Goal: Information Seeking & Learning: Learn about a topic

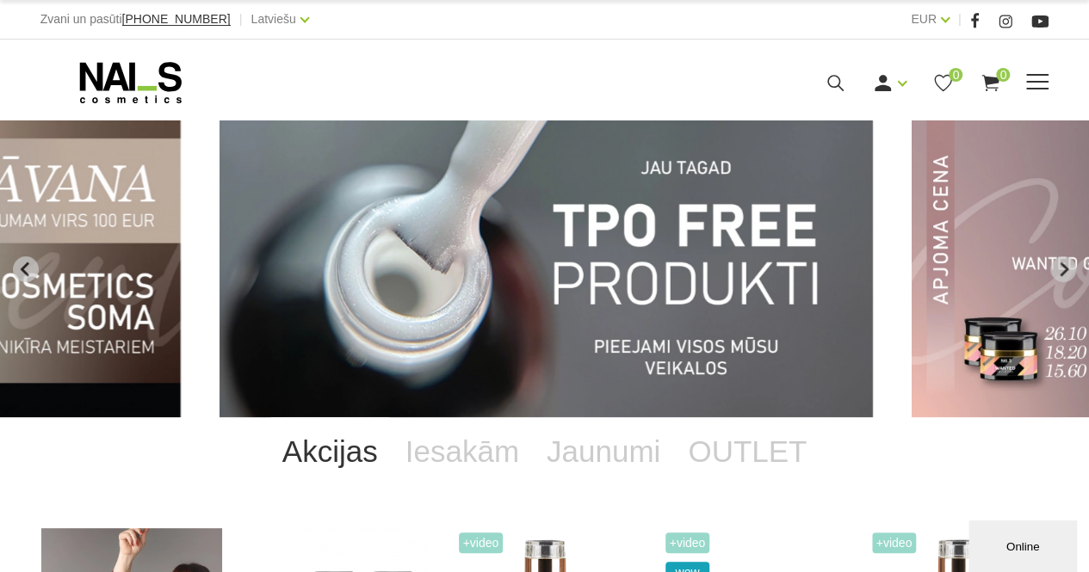
click at [833, 75] on use at bounding box center [835, 83] width 16 height 16
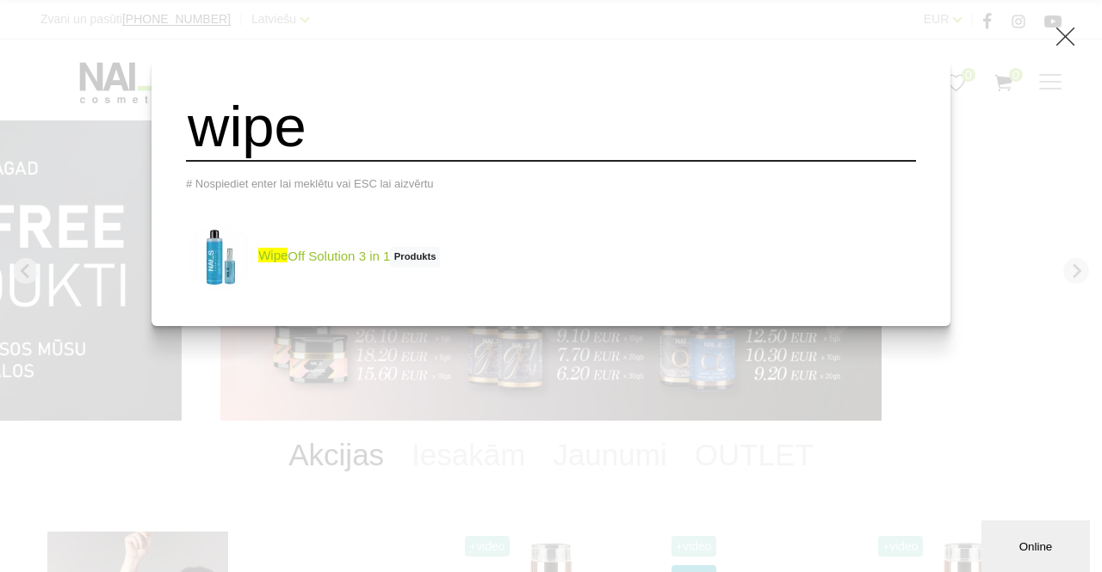
type input "wipe"
click at [398, 240] on link "wipe Off Solution 3 in 1 Produkts" at bounding box center [313, 257] width 254 height 69
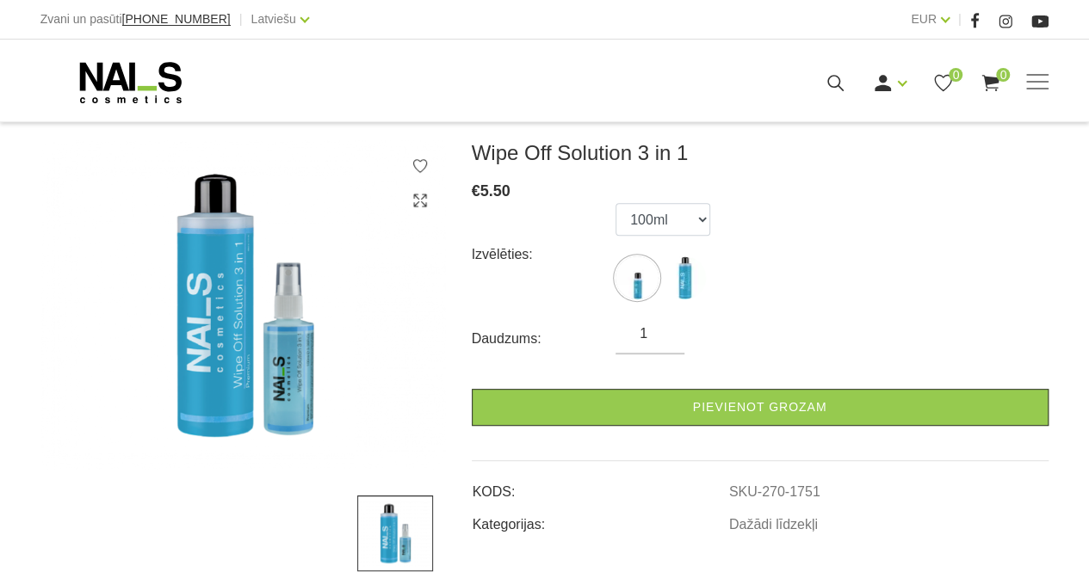
scroll to position [232, 0]
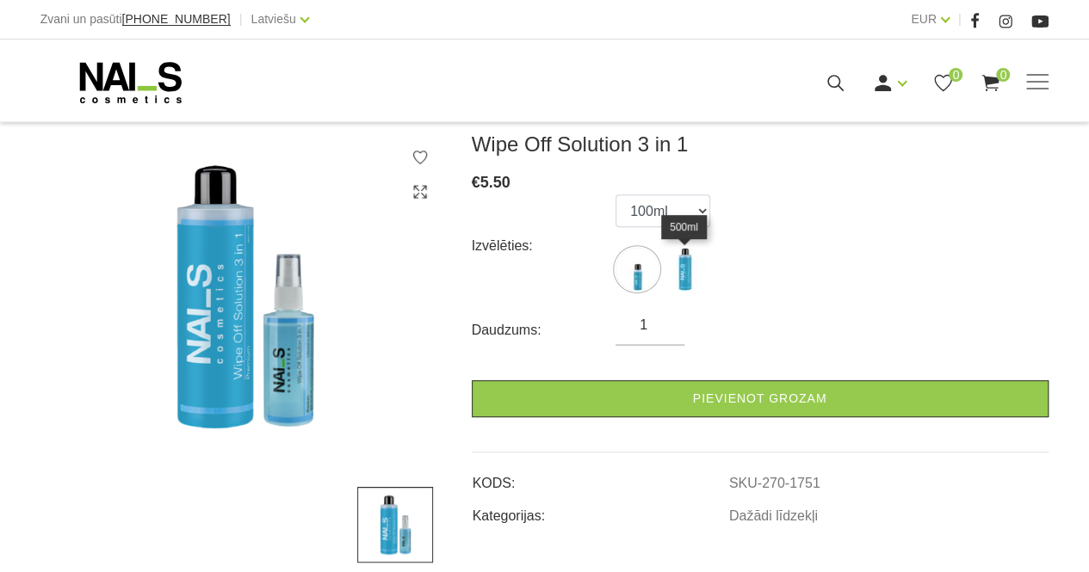
click at [681, 281] on img at bounding box center [684, 269] width 43 height 43
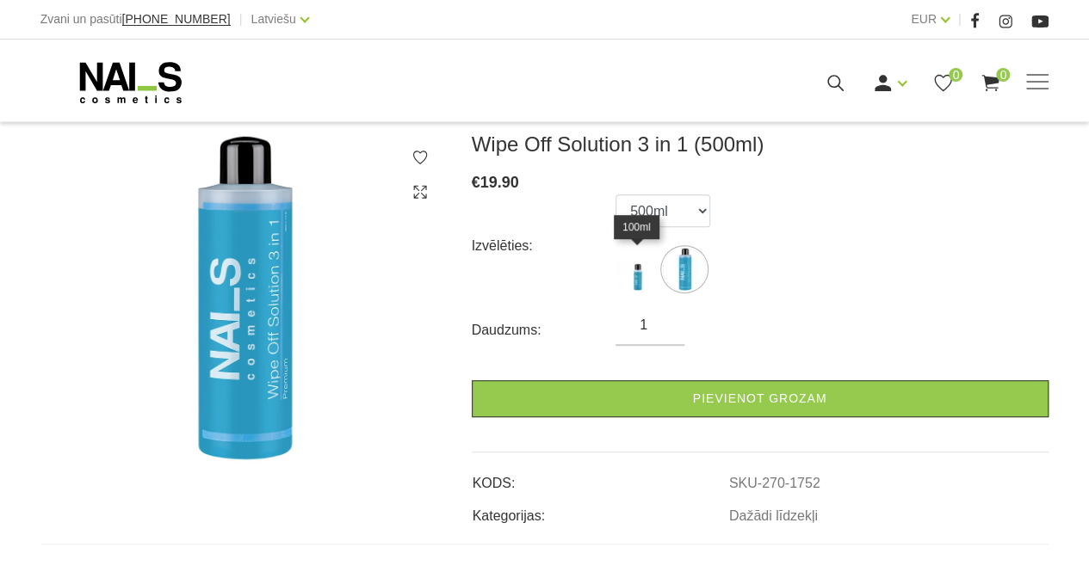
click at [642, 275] on img at bounding box center [636, 269] width 43 height 43
select select "1751"
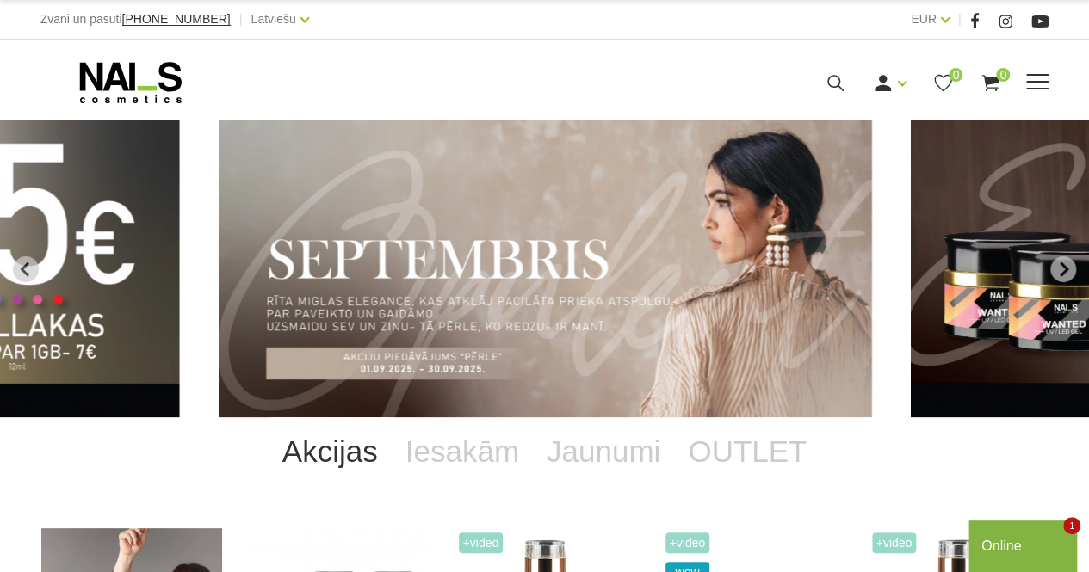
click at [829, 82] on icon at bounding box center [836, 83] width 22 height 22
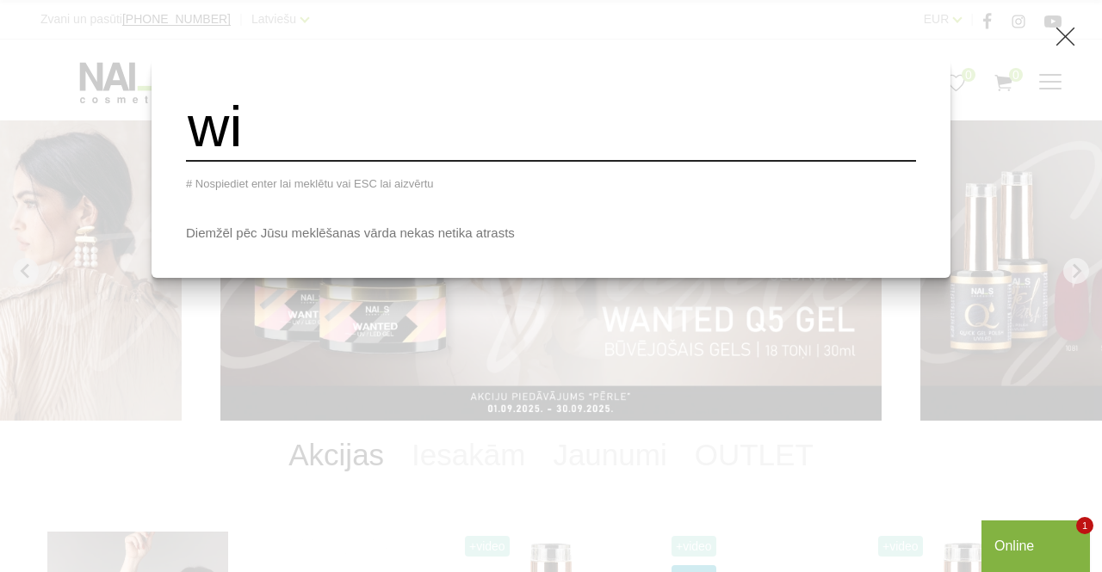
type input "w"
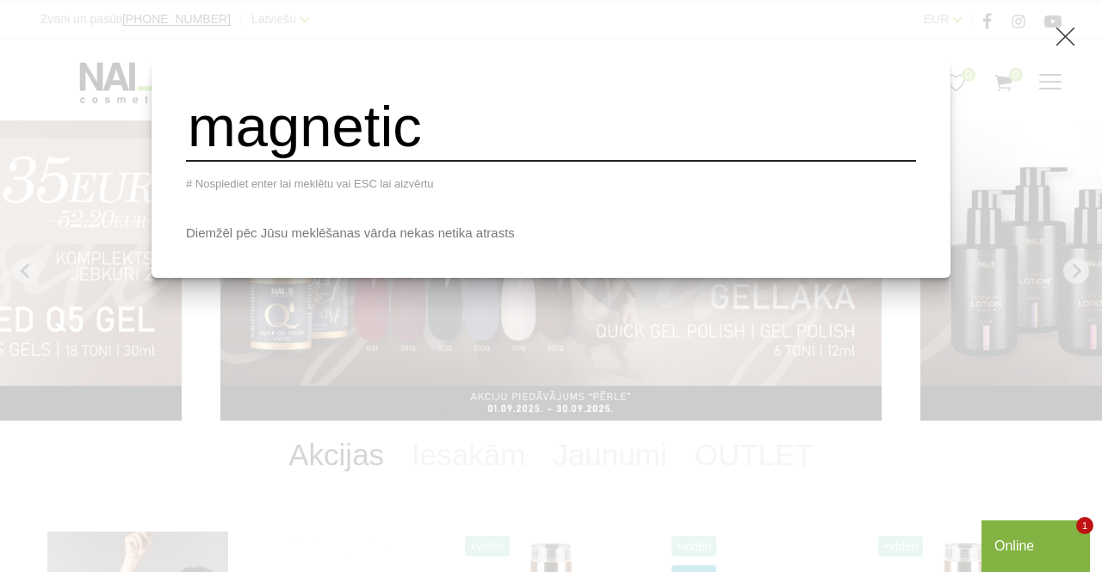
type input "magnetic"
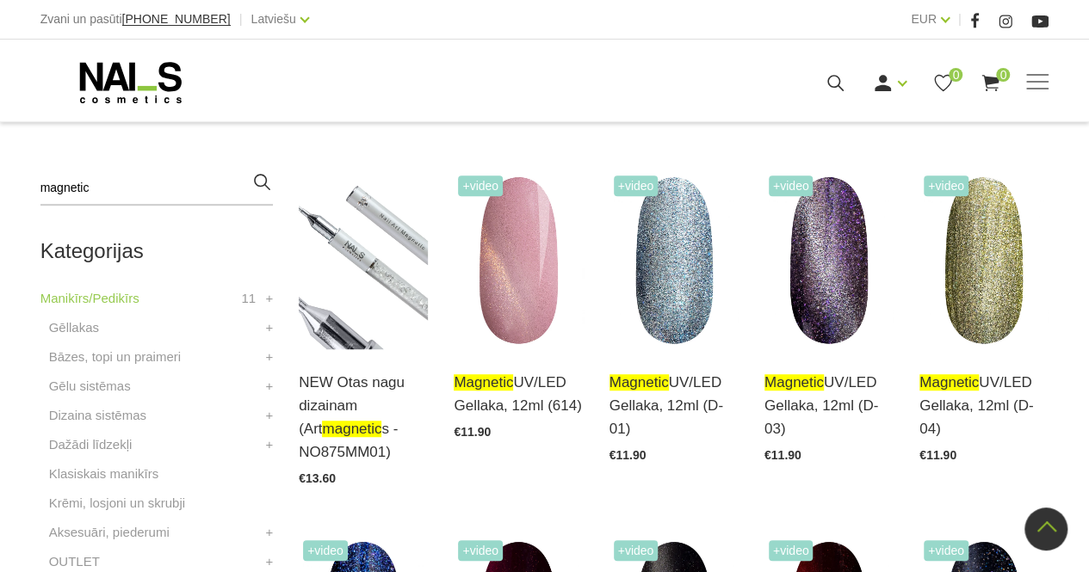
scroll to position [381, 0]
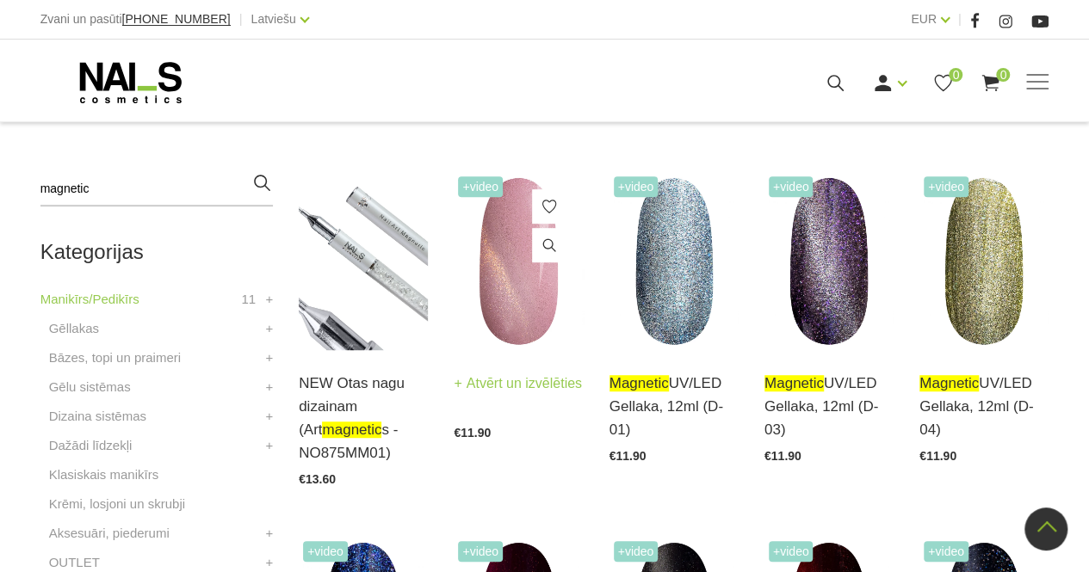
click at [514, 287] on img at bounding box center [518, 261] width 129 height 178
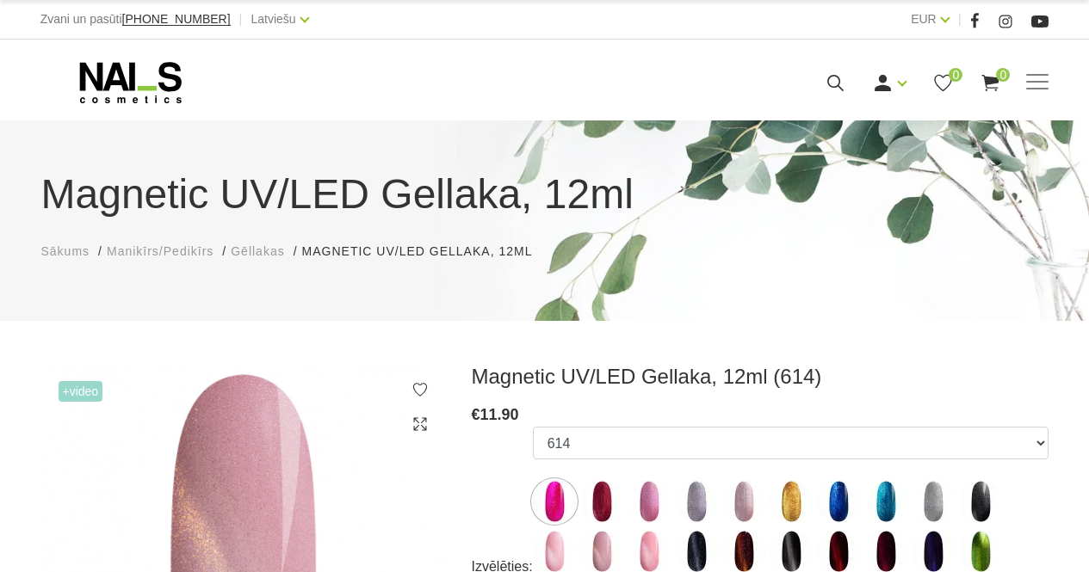
select select "4637"
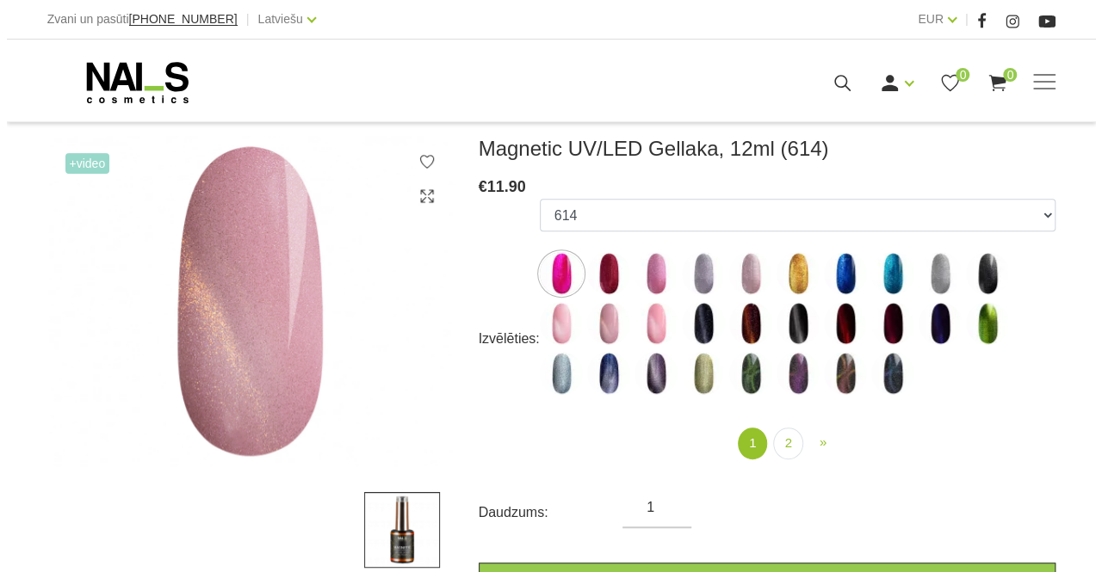
scroll to position [232, 0]
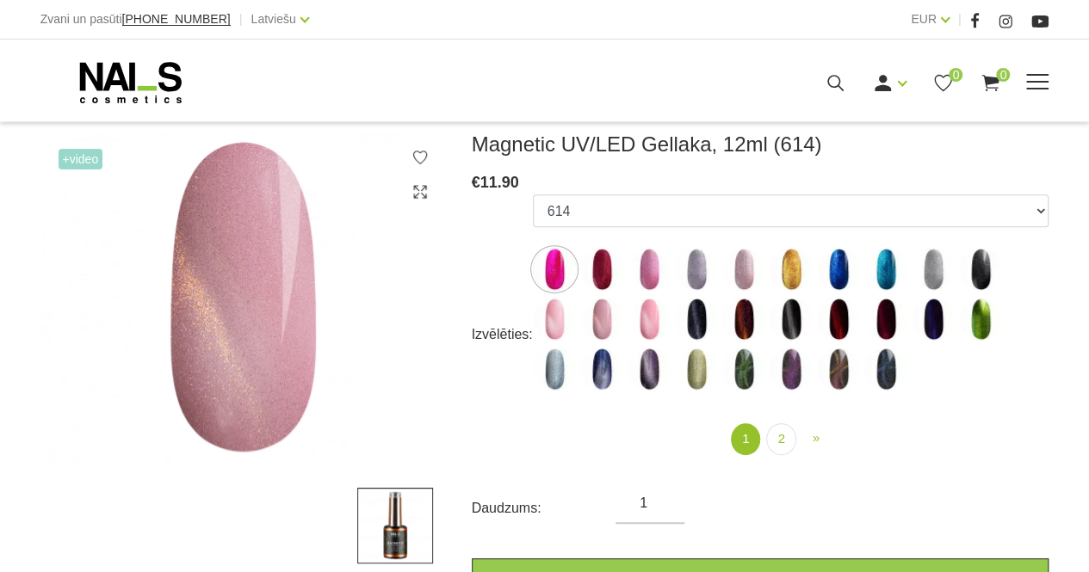
click at [838, 83] on use at bounding box center [835, 83] width 16 height 16
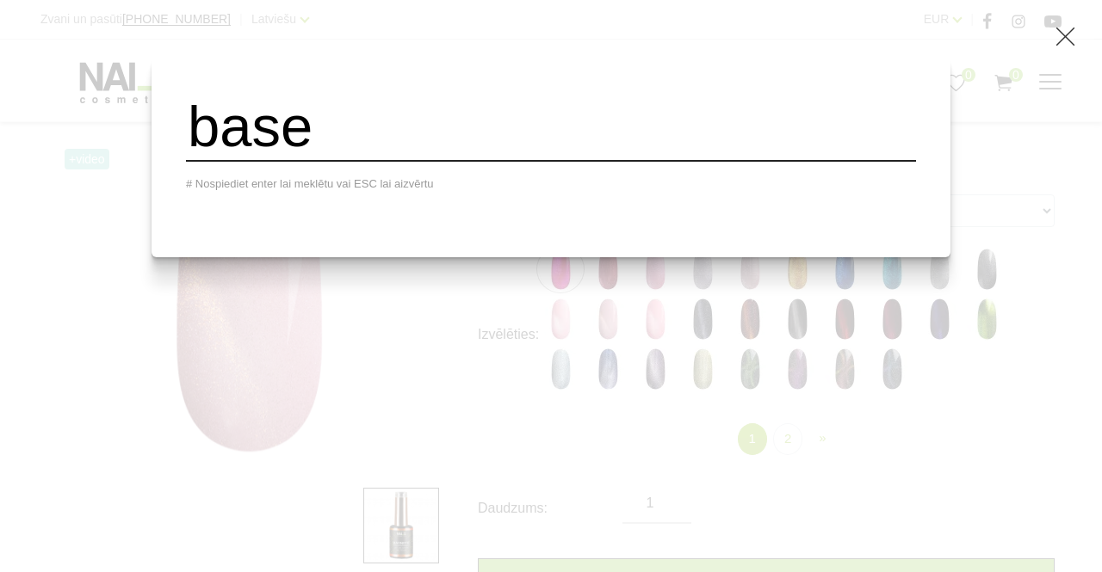
type input "base"
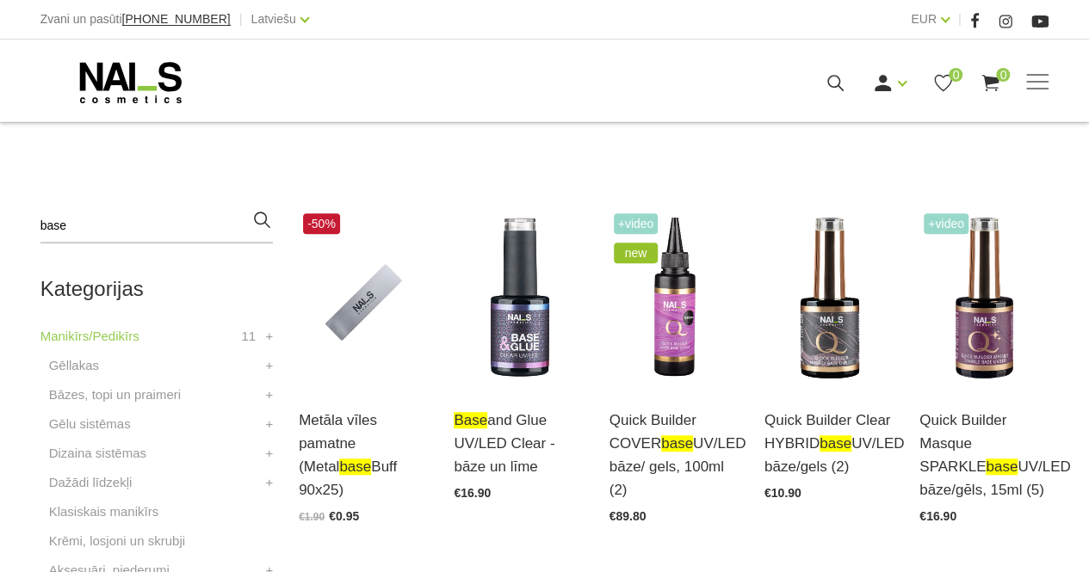
scroll to position [348, 0]
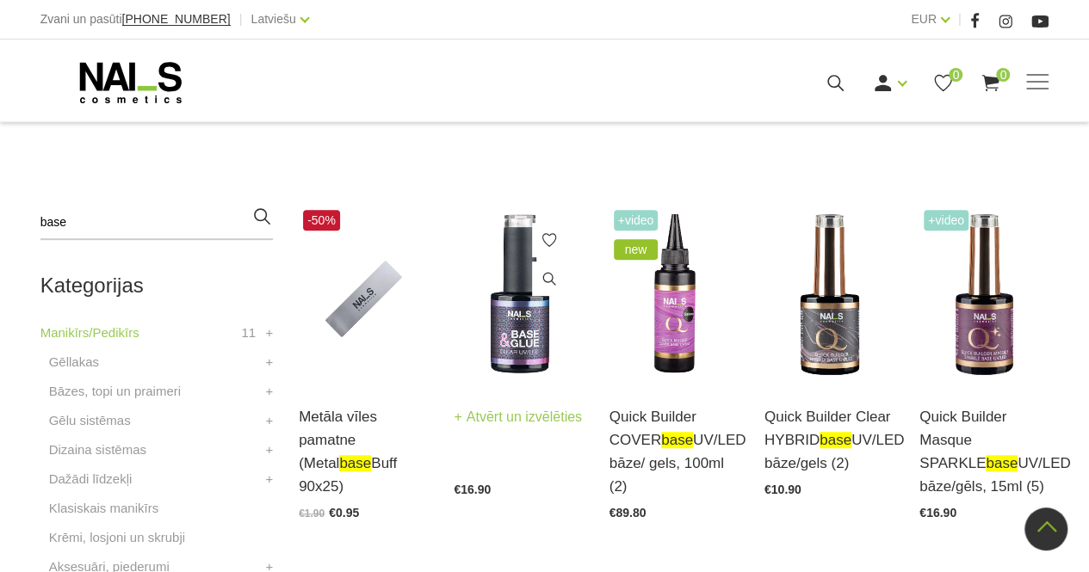
click at [522, 252] on img at bounding box center [518, 295] width 129 height 178
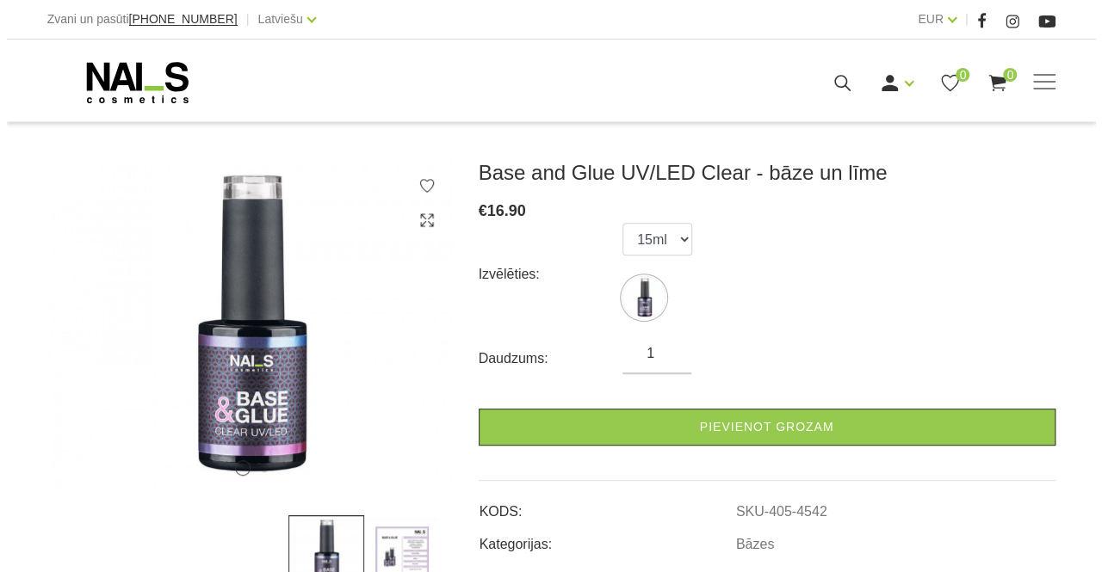
scroll to position [205, 0]
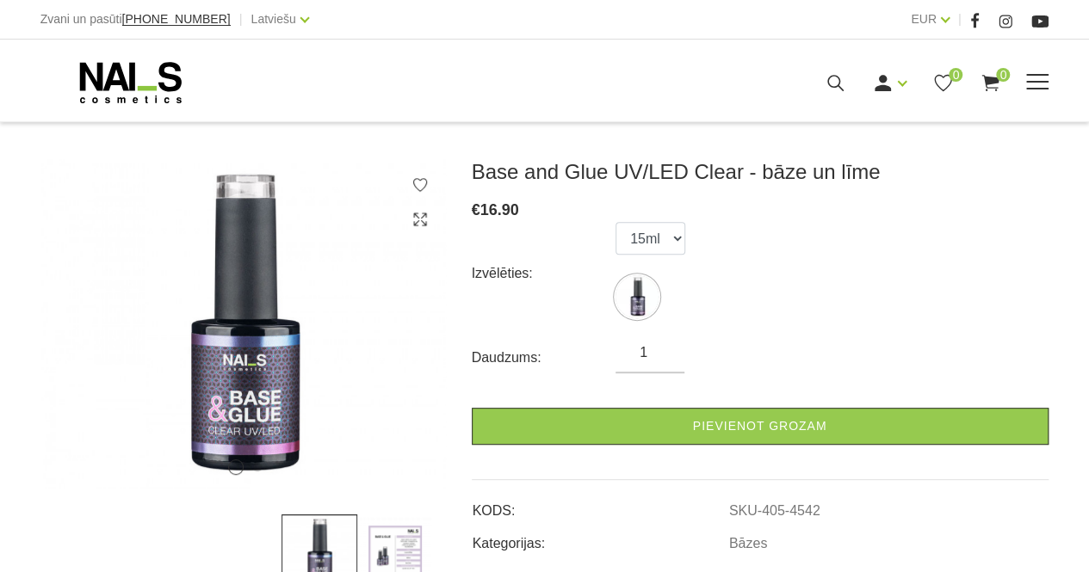
click at [823, 80] on div "Ienākt Reģistrēties 0 0" at bounding box center [722, 83] width 558 height 22
click at [830, 83] on icon at bounding box center [836, 83] width 22 height 22
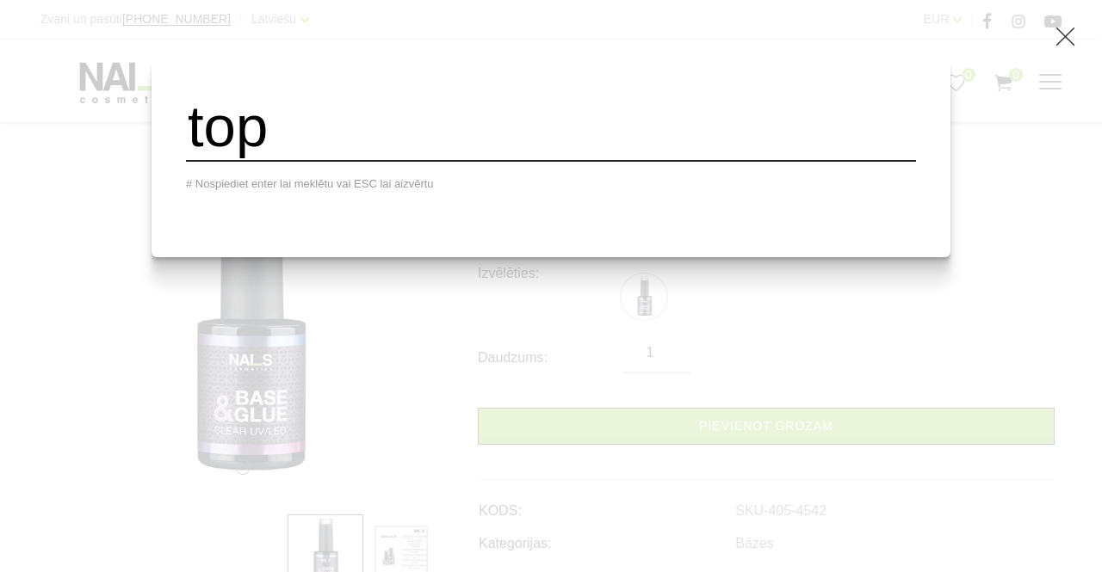
type input "top"
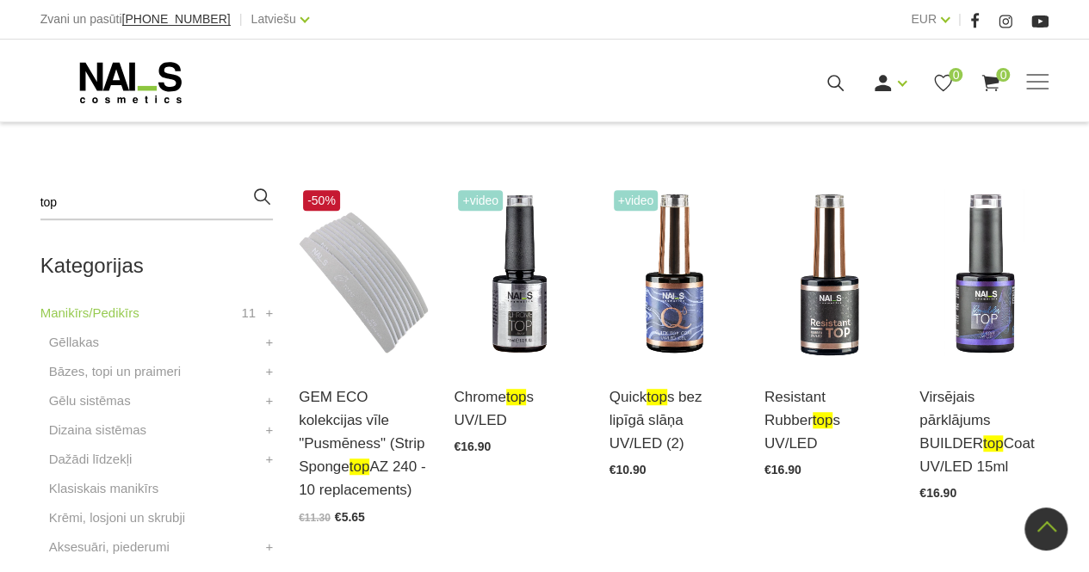
scroll to position [363, 0]
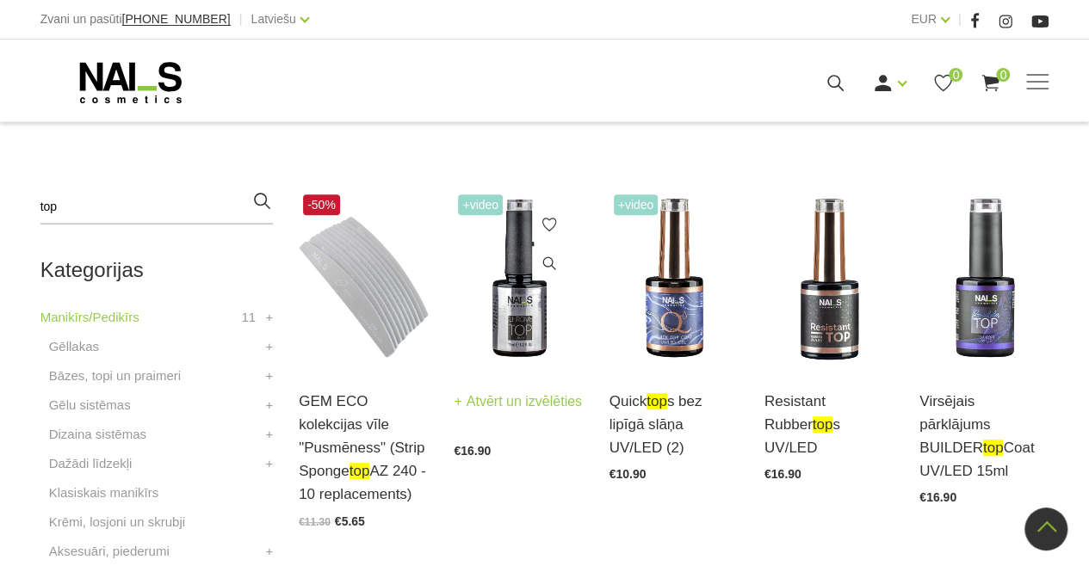
click at [489, 275] on img at bounding box center [518, 279] width 129 height 178
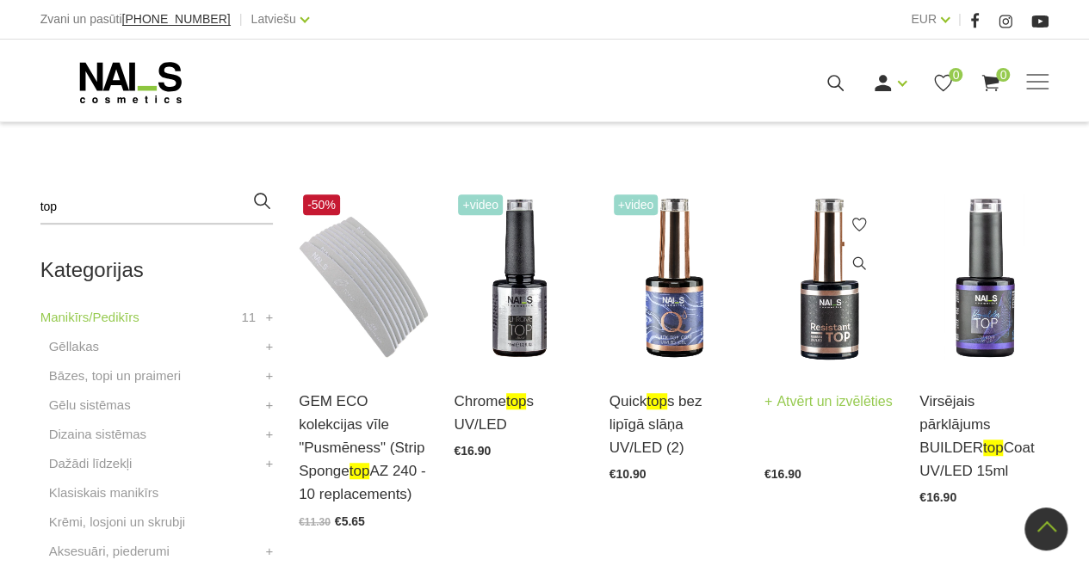
click at [833, 309] on img at bounding box center [828, 279] width 129 height 178
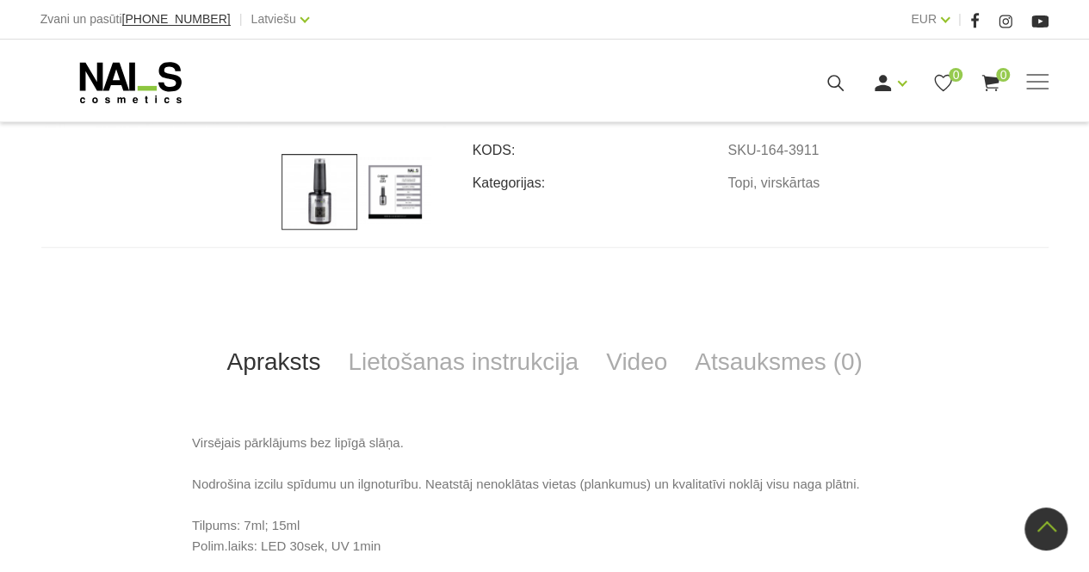
scroll to position [563, 0]
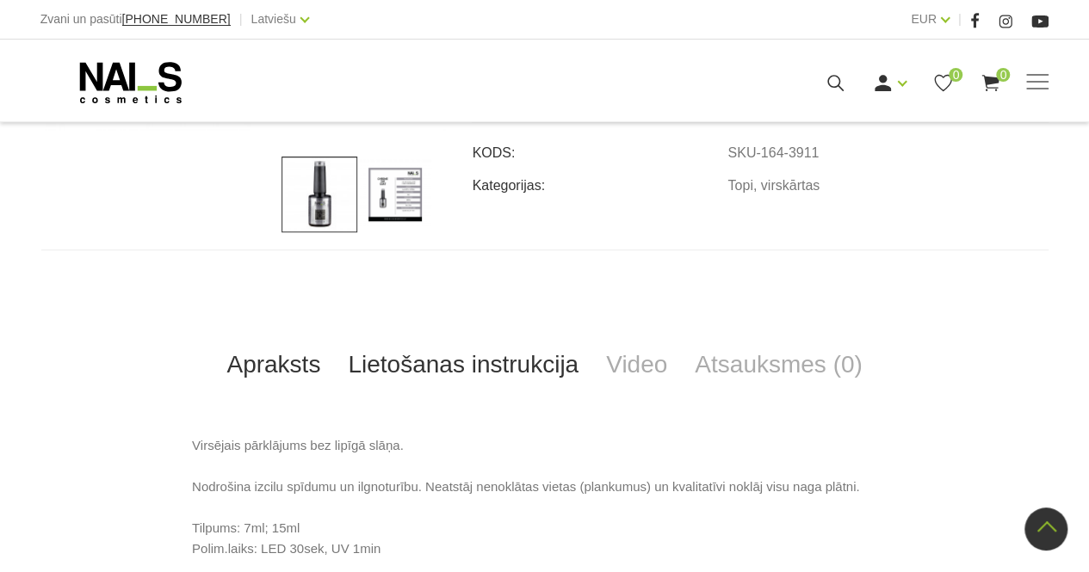
click at [466, 373] on link "Lietošanas instrukcija" at bounding box center [463, 365] width 258 height 57
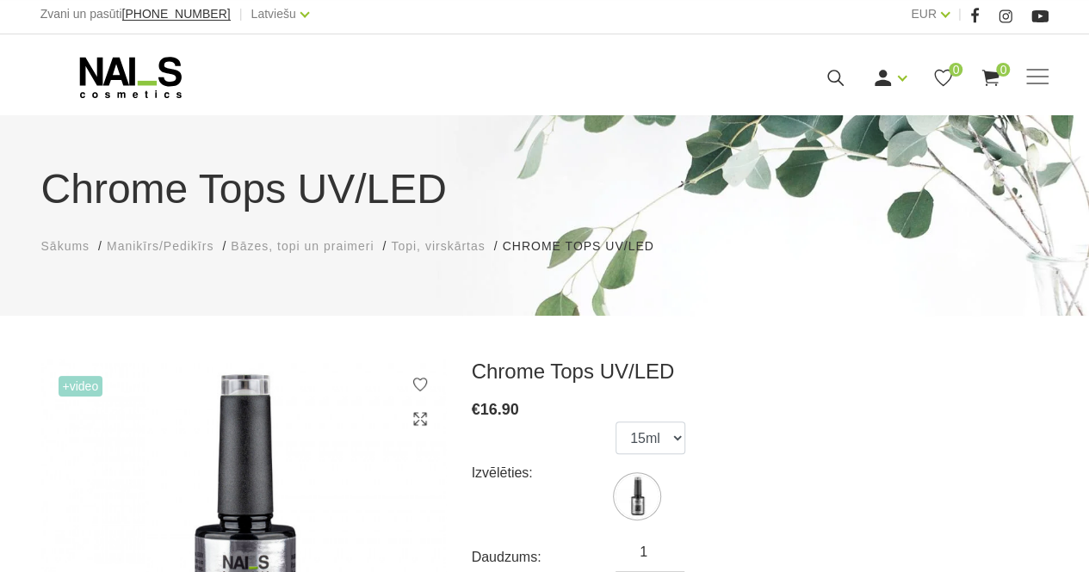
scroll to position [0, 0]
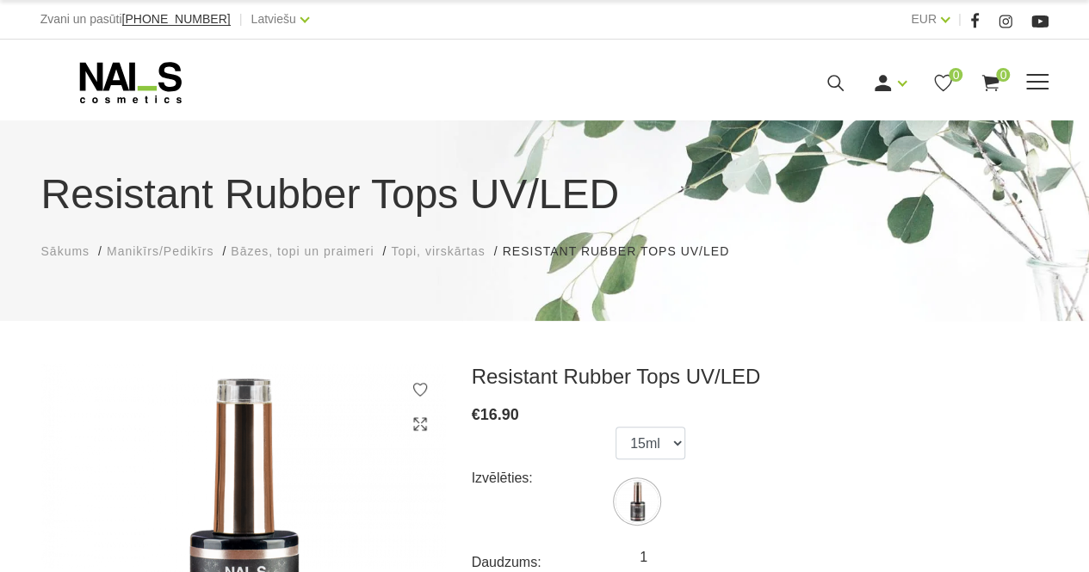
click at [1044, 89] on span at bounding box center [1037, 82] width 22 height 17
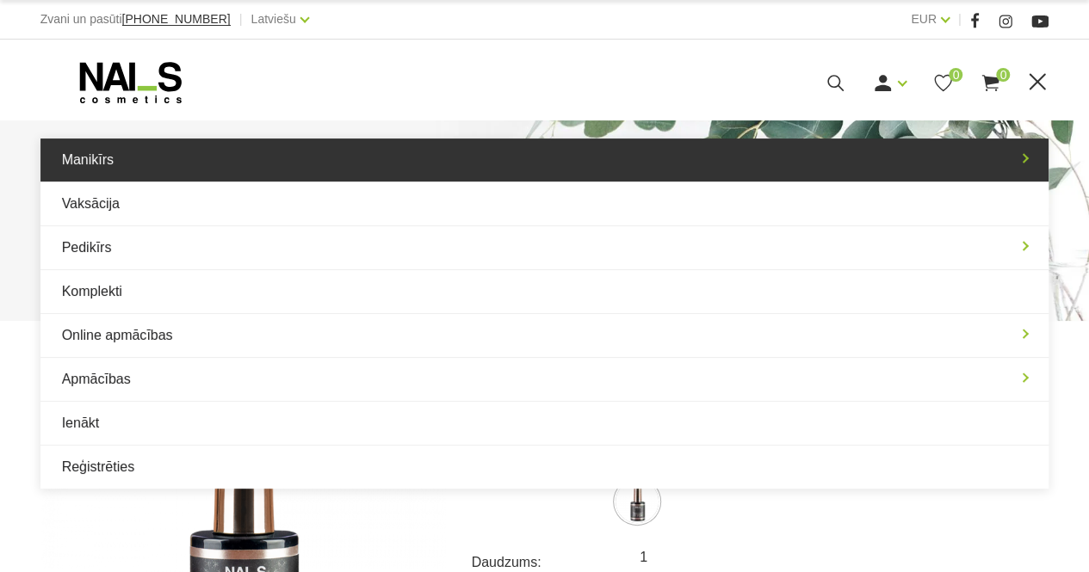
click at [524, 164] on link "Manikīrs" at bounding box center [544, 160] width 1009 height 43
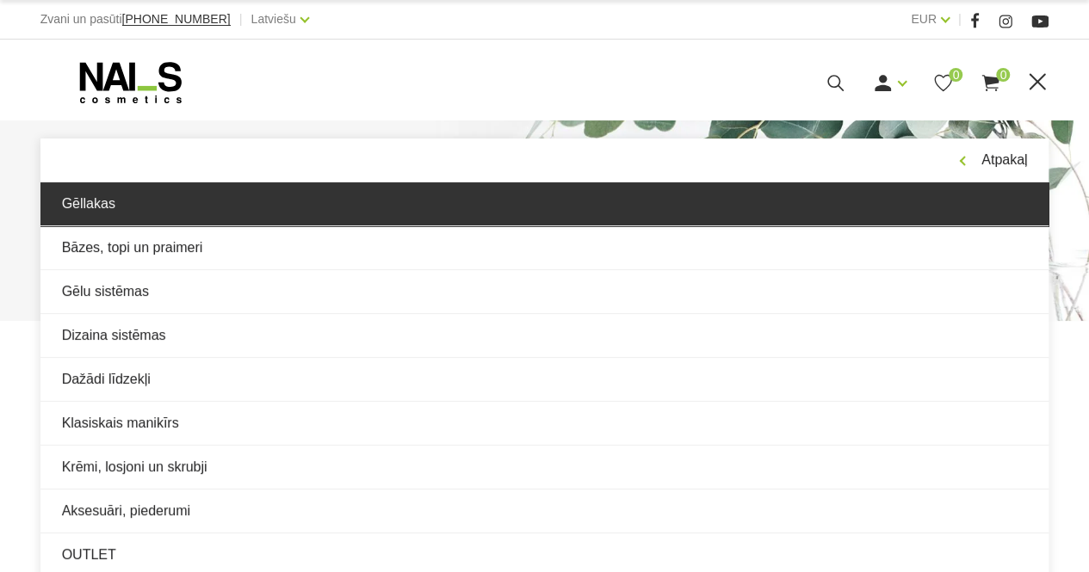
click at [361, 211] on link "Gēllakas" at bounding box center [544, 203] width 1009 height 43
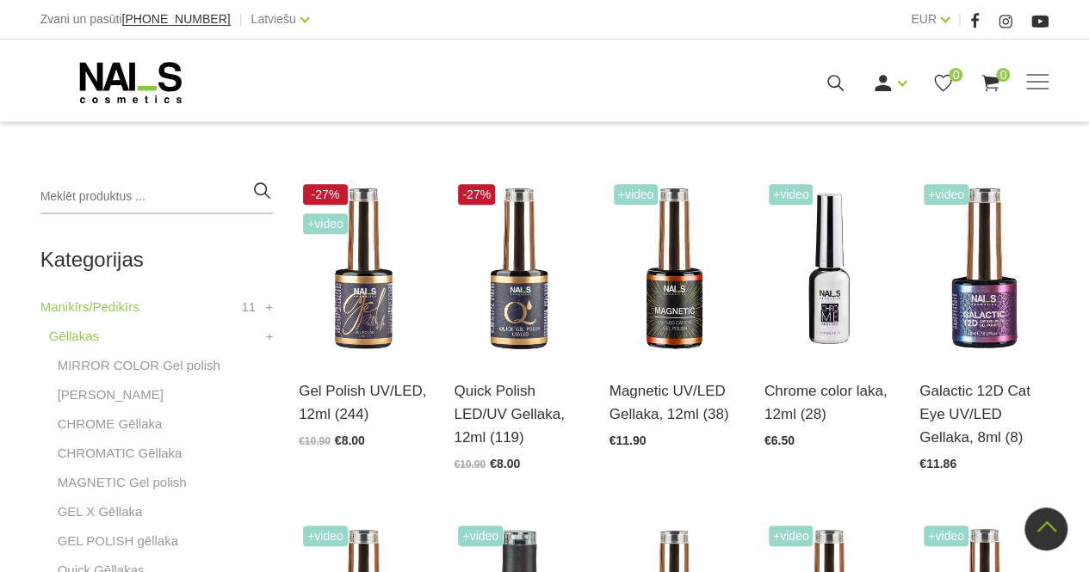
scroll to position [348, 0]
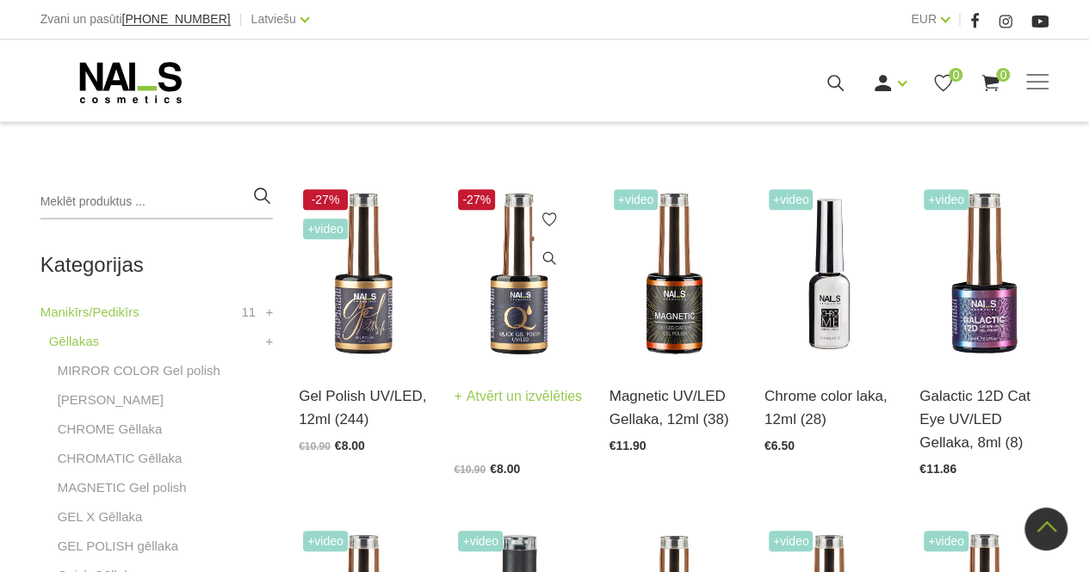
click at [499, 296] on img at bounding box center [518, 274] width 129 height 178
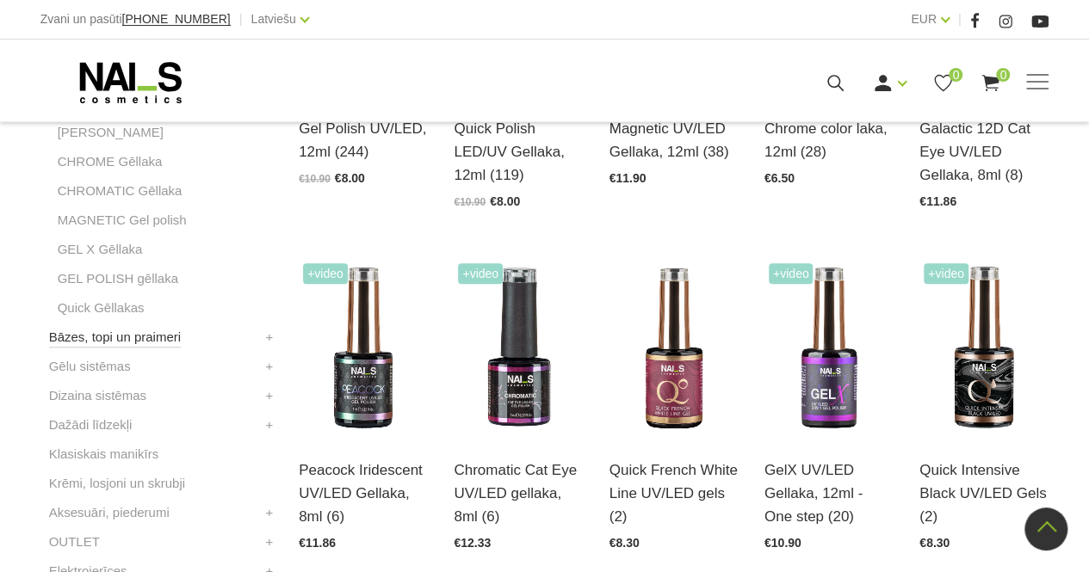
scroll to position [616, 0]
click at [91, 364] on link "Gēlu sistēmas" at bounding box center [90, 365] width 82 height 21
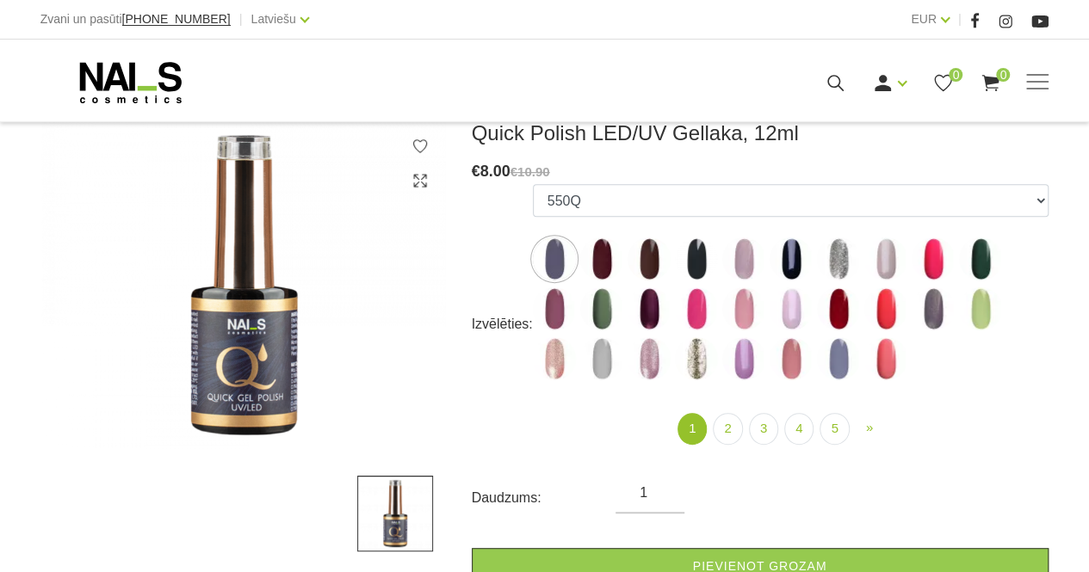
scroll to position [247, 0]
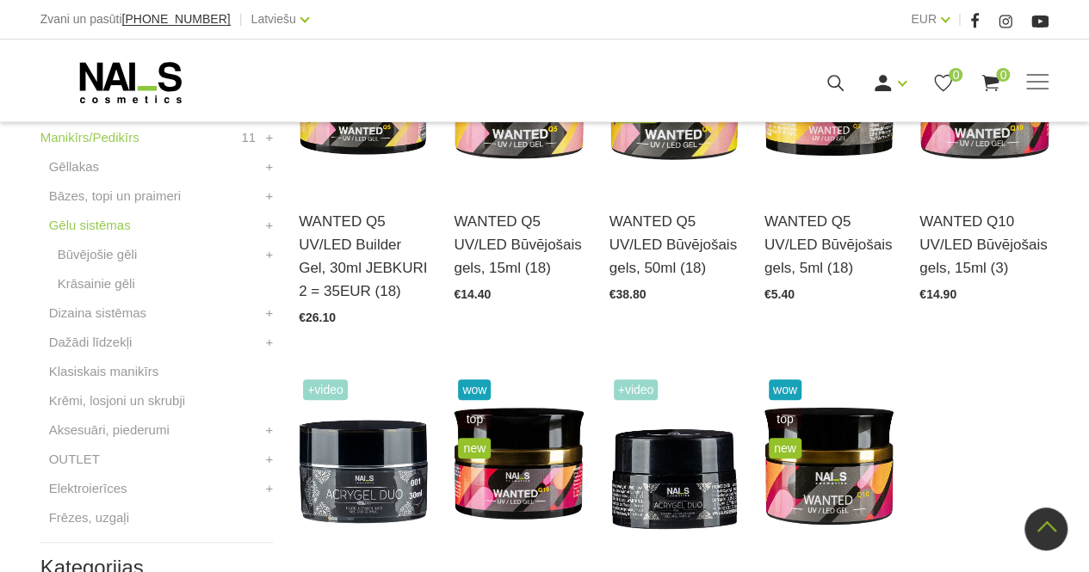
scroll to position [521, 0]
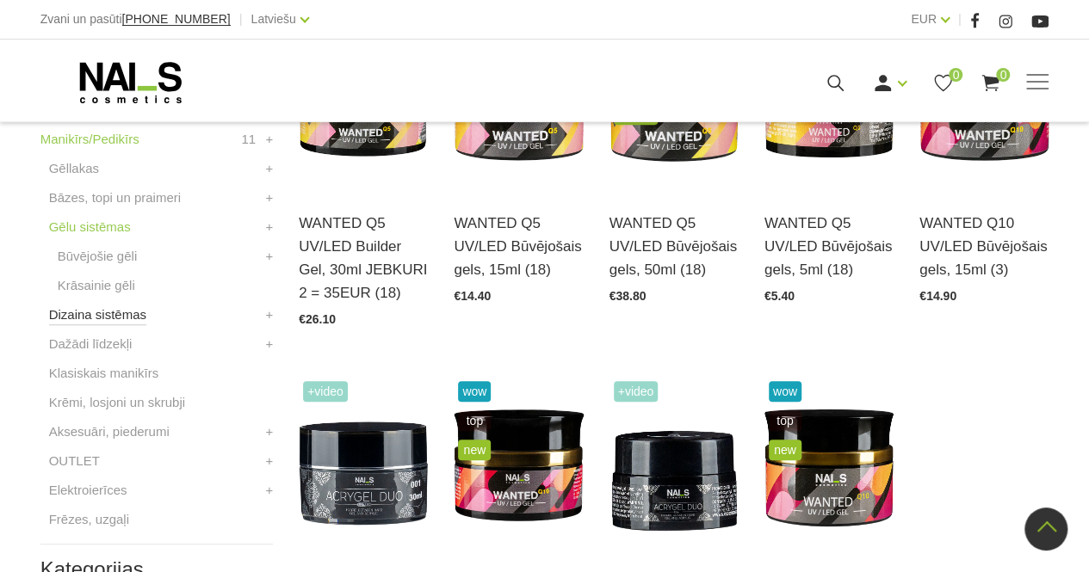
click at [73, 312] on link "Dizaina sistēmas" at bounding box center [97, 315] width 97 height 21
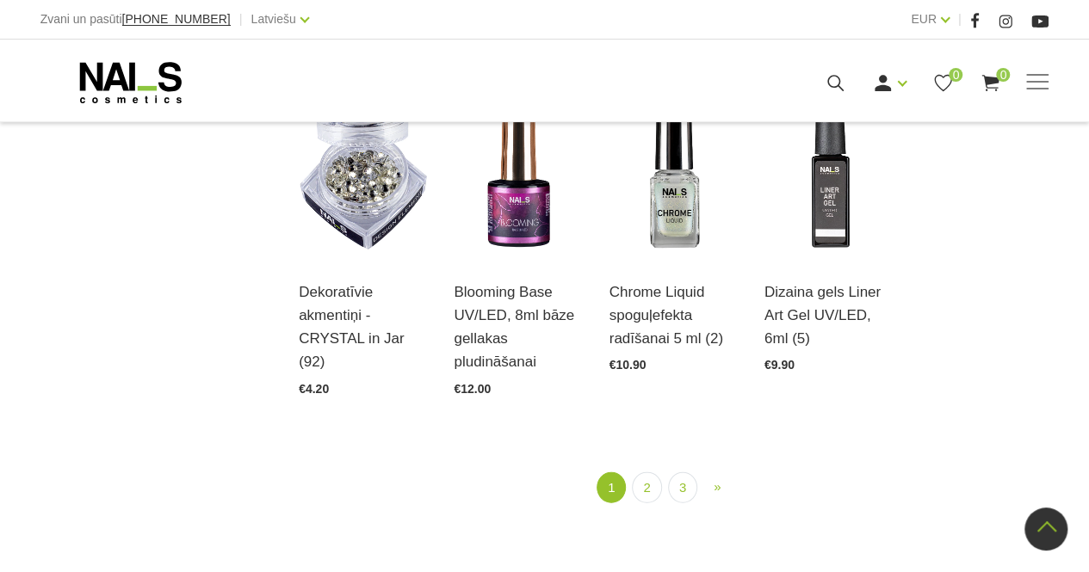
scroll to position [1868, 0]
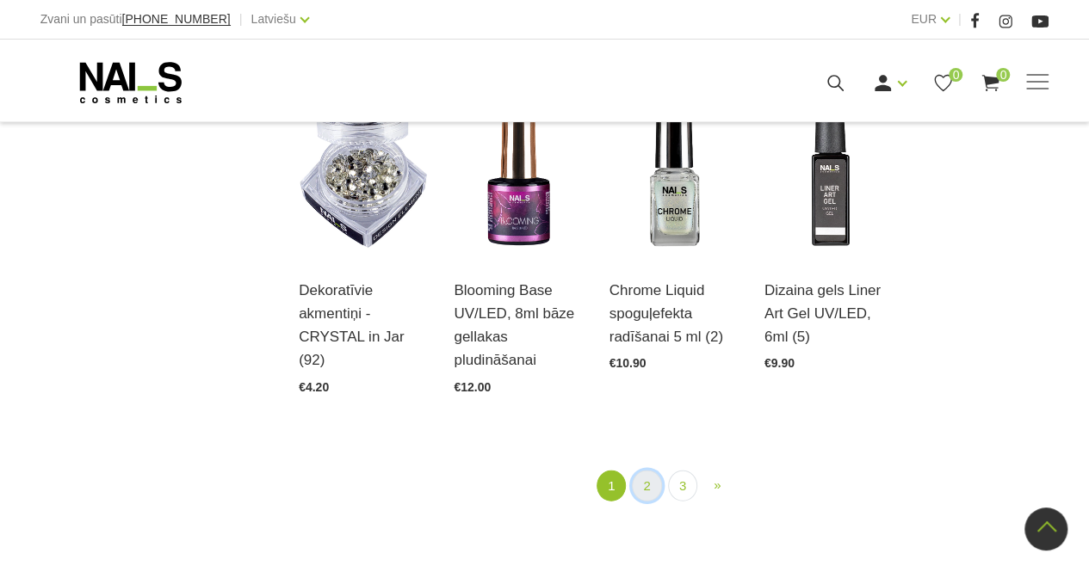
click at [648, 485] on link "2" at bounding box center [646, 487] width 29 height 32
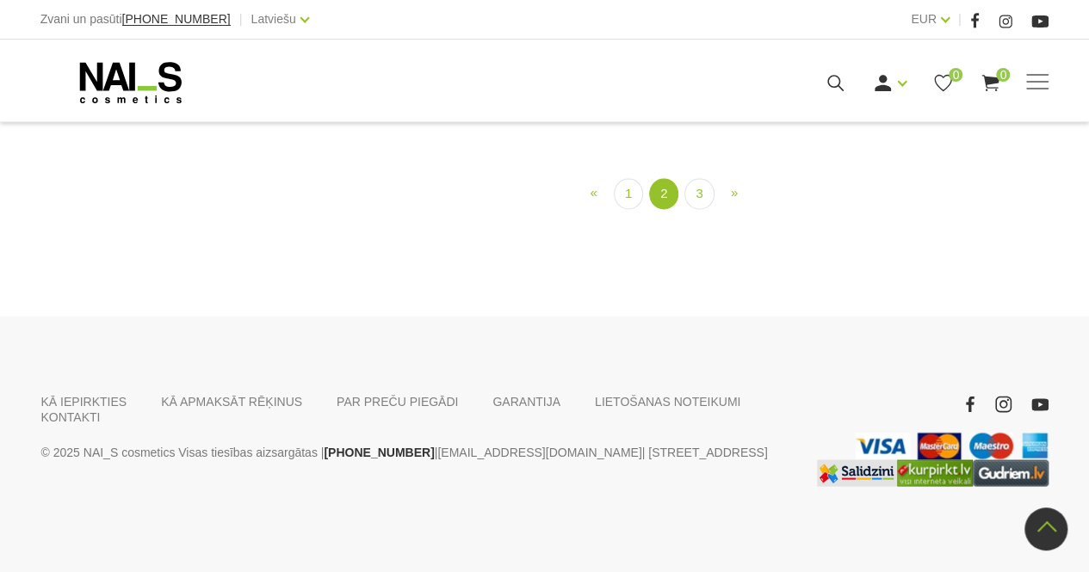
scroll to position [1814, 0]
click at [702, 210] on link "3" at bounding box center [698, 194] width 29 height 32
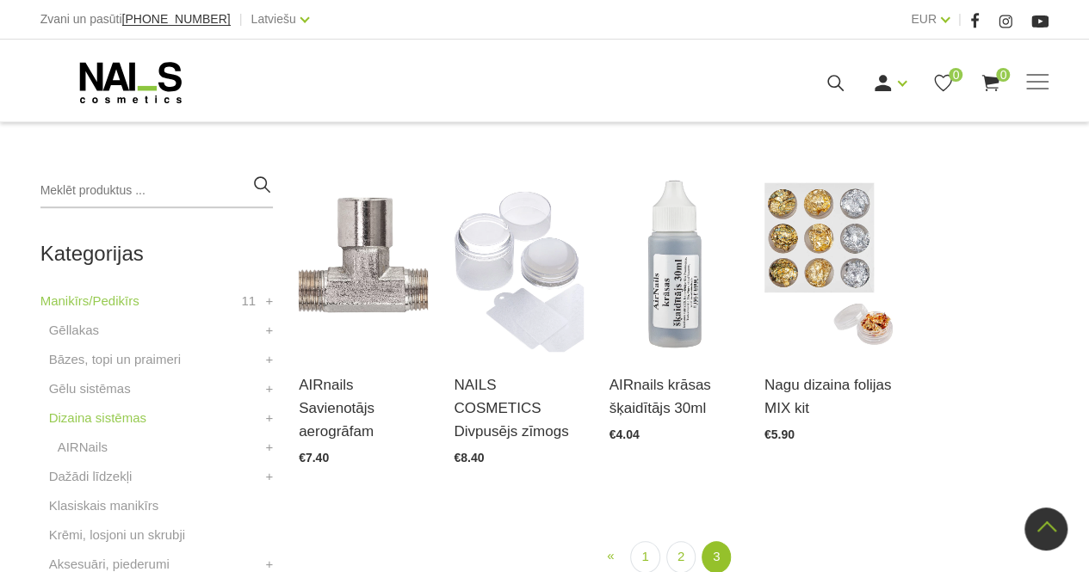
scroll to position [351, 0]
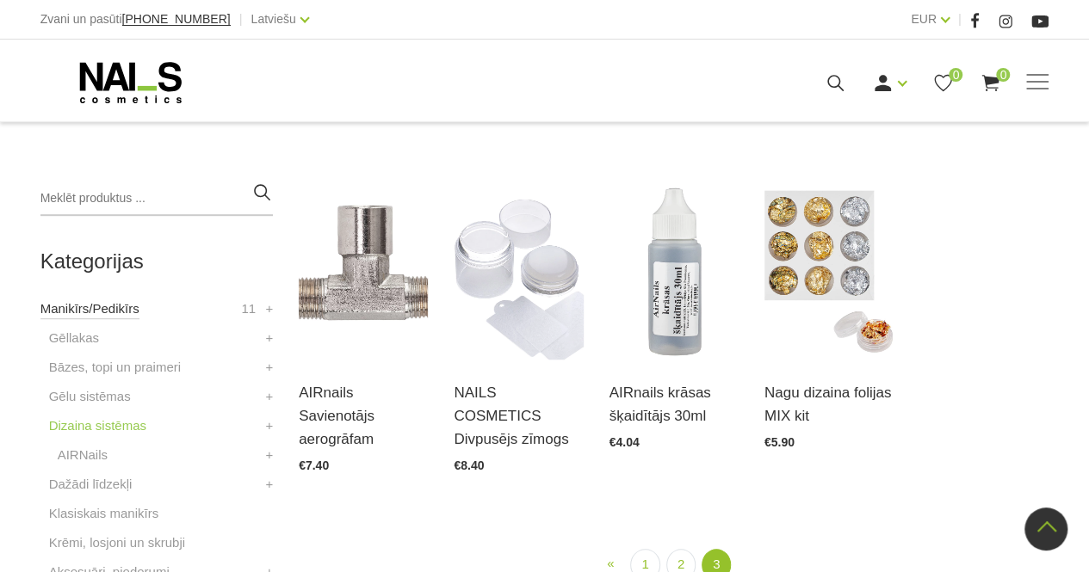
click at [102, 307] on link "Manikīrs/Pedikīrs" at bounding box center [89, 309] width 99 height 21
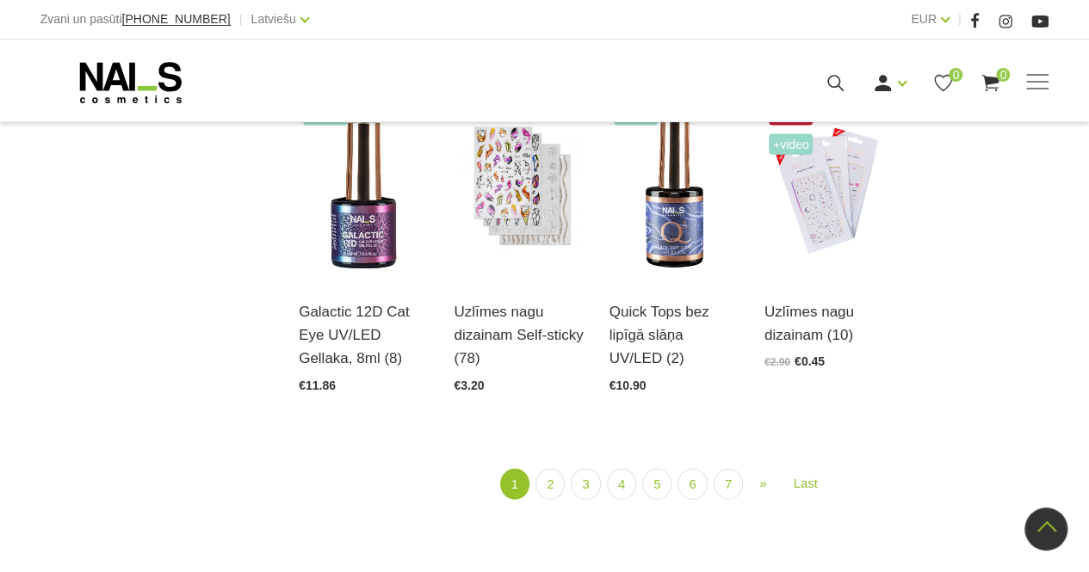
scroll to position [1980, 0]
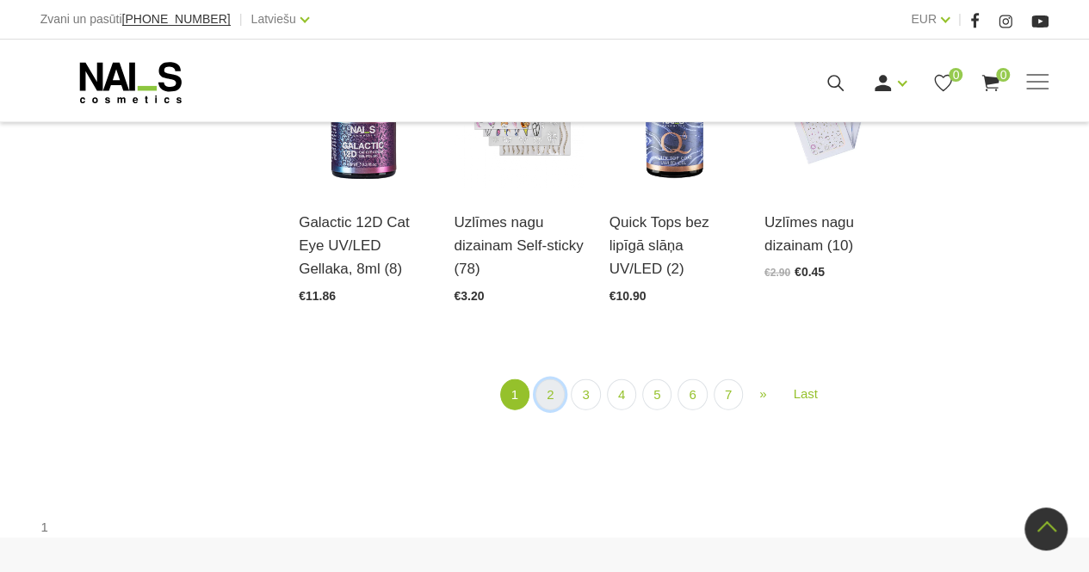
click at [542, 400] on link "2" at bounding box center [549, 396] width 29 height 32
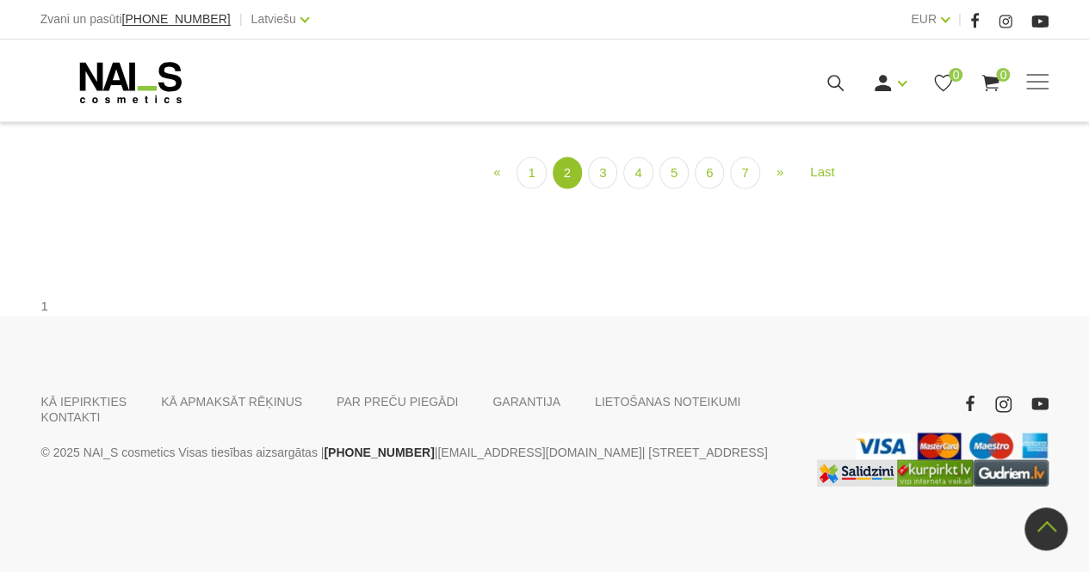
scroll to position [1921, 0]
click at [603, 189] on link "3" at bounding box center [602, 173] width 29 height 32
click at [638, 189] on link "4" at bounding box center [637, 174] width 29 height 32
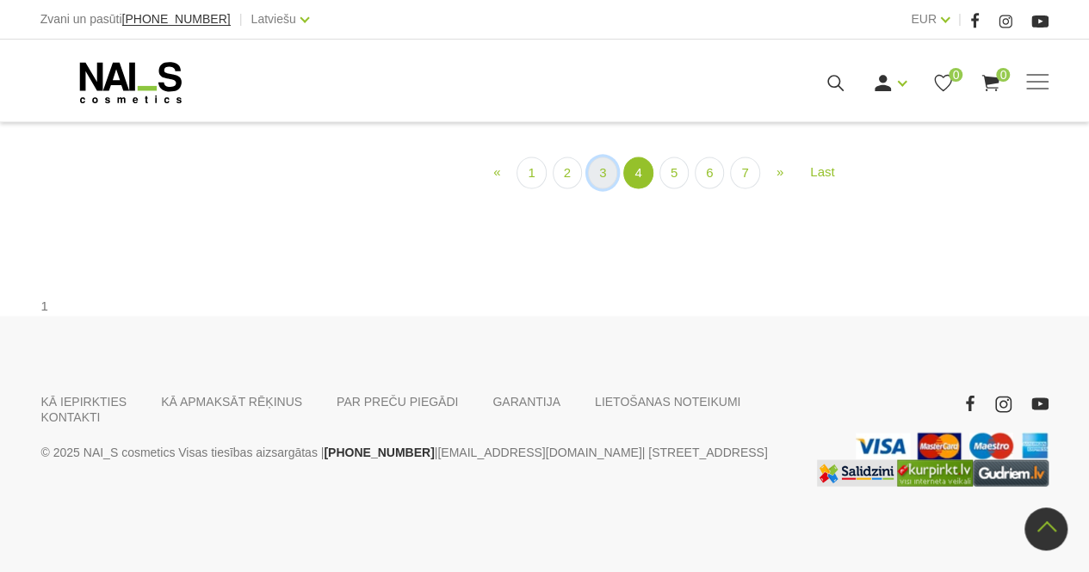
click at [598, 189] on link "3" at bounding box center [602, 173] width 29 height 32
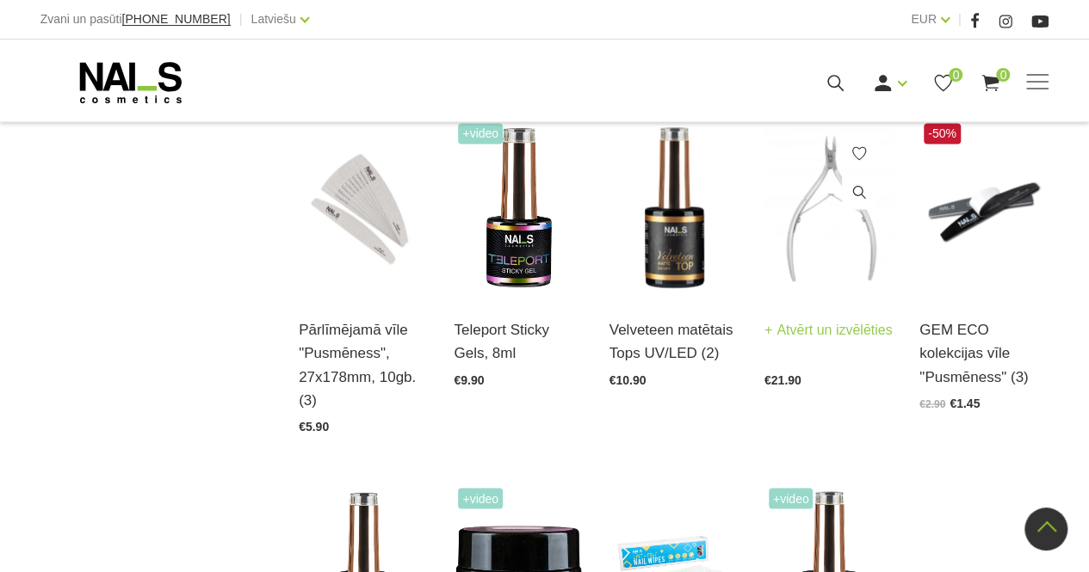
scroll to position [1749, 0]
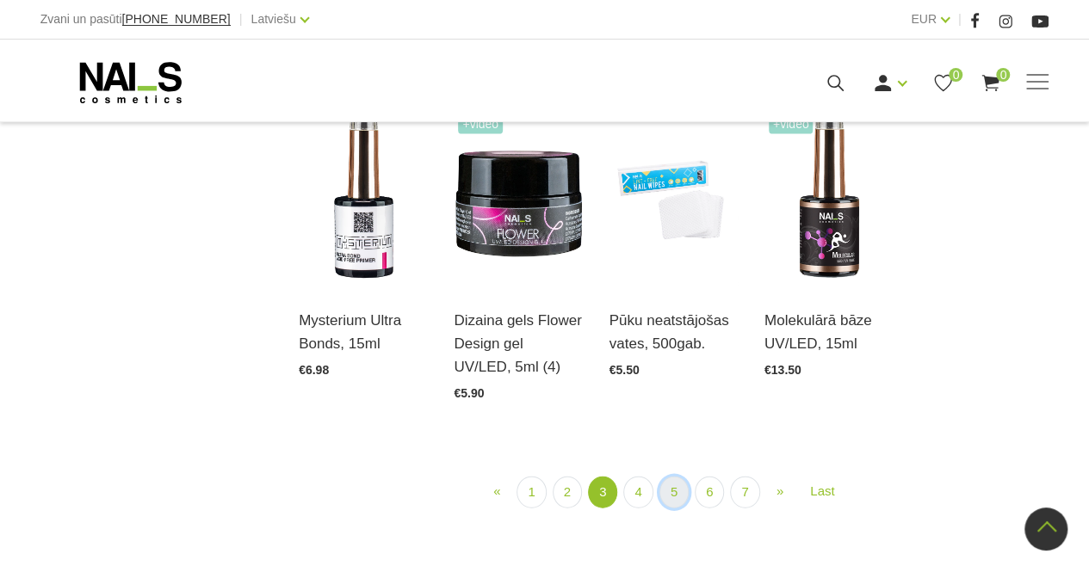
click at [674, 495] on link "5" at bounding box center [673, 493] width 29 height 32
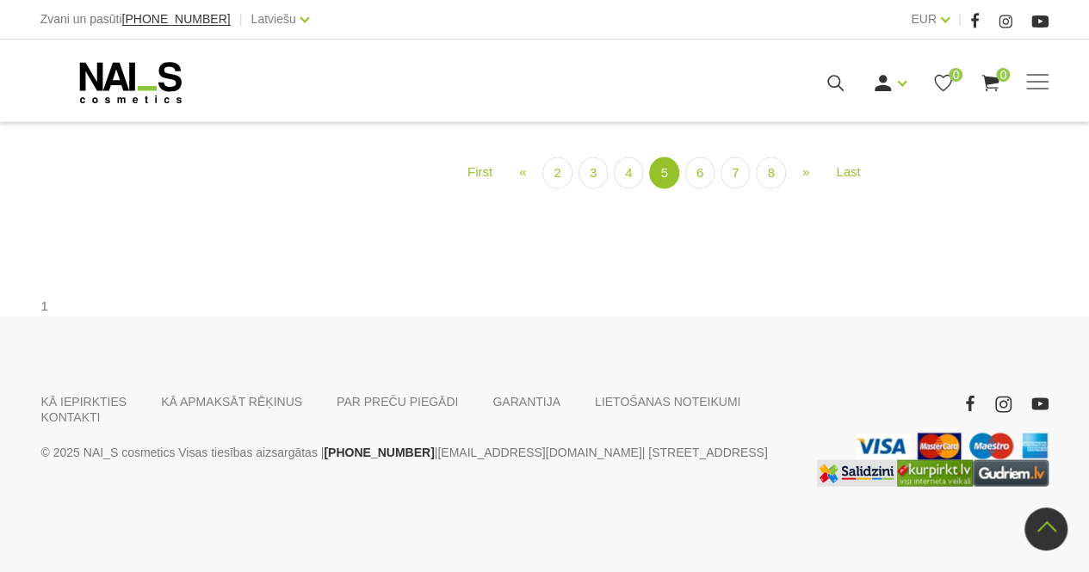
scroll to position [1921, 0]
click at [695, 189] on link "6" at bounding box center [699, 173] width 29 height 32
click at [640, 189] on link "5" at bounding box center [628, 173] width 29 height 32
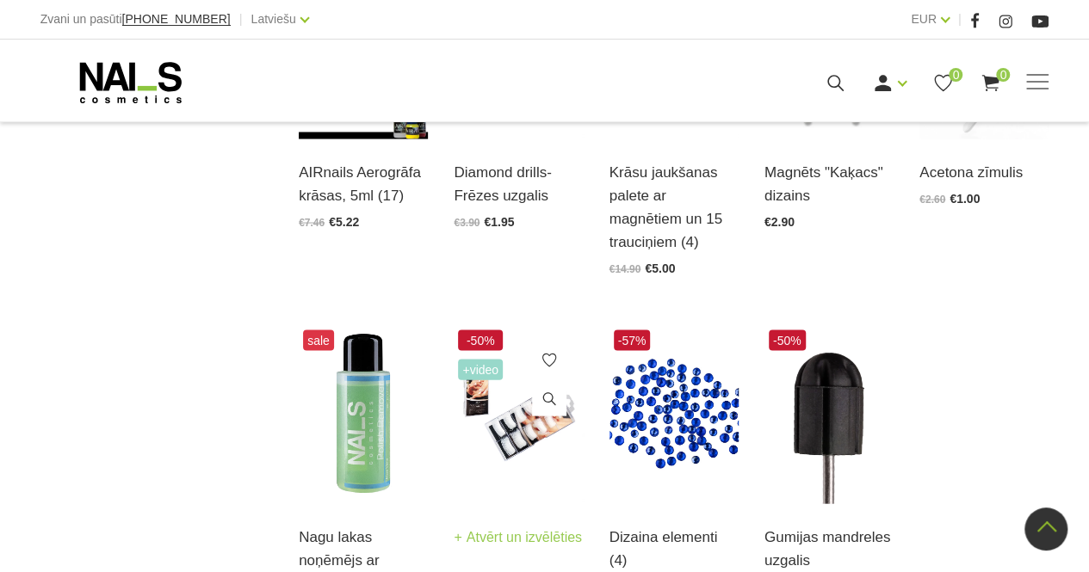
scroll to position [1749, 0]
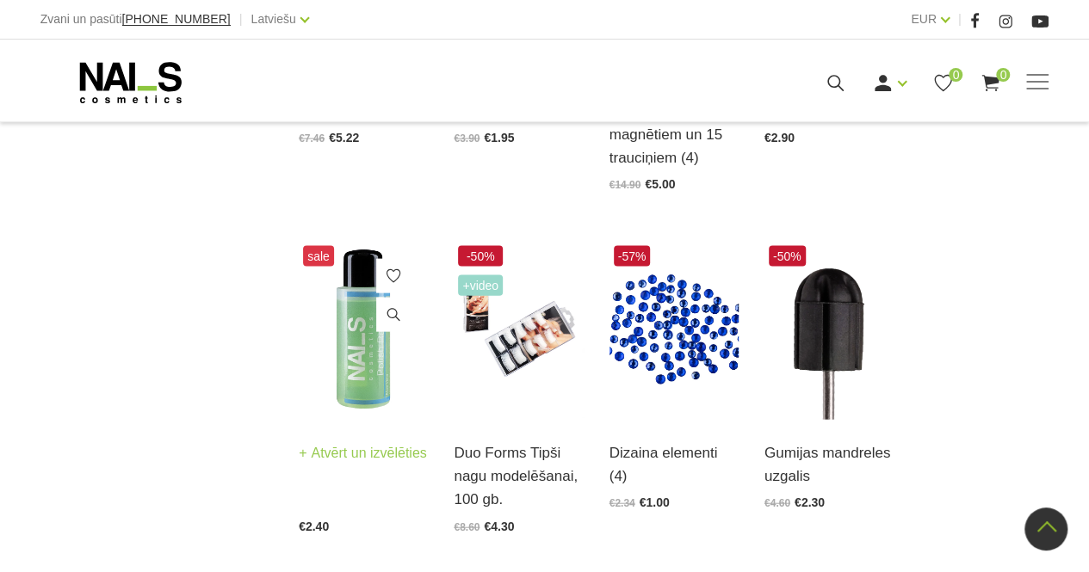
click at [341, 325] on img at bounding box center [363, 331] width 129 height 178
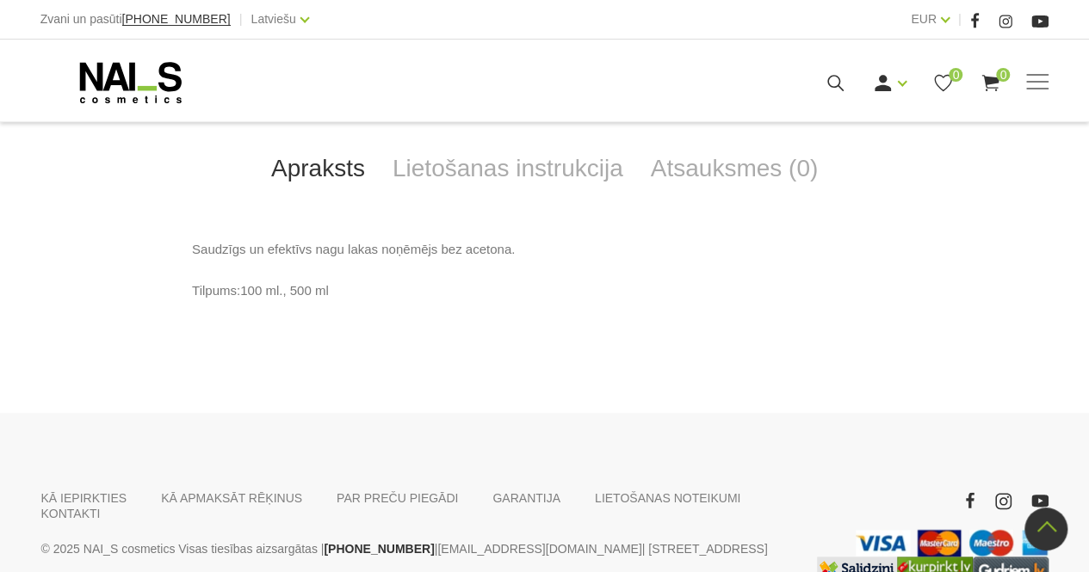
scroll to position [597, 0]
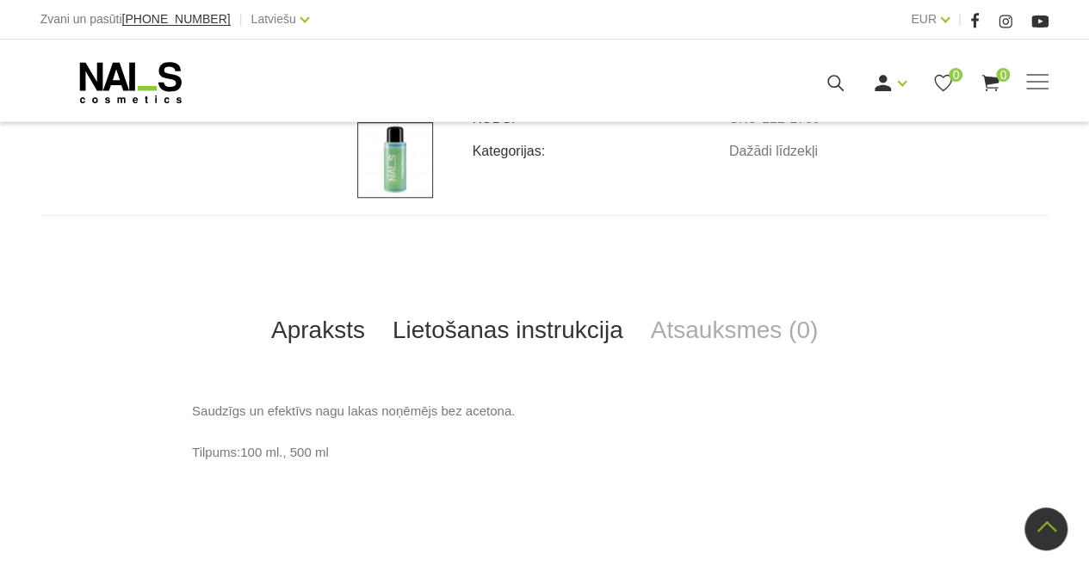
click at [509, 337] on link "Lietošanas instrukcija" at bounding box center [508, 330] width 258 height 57
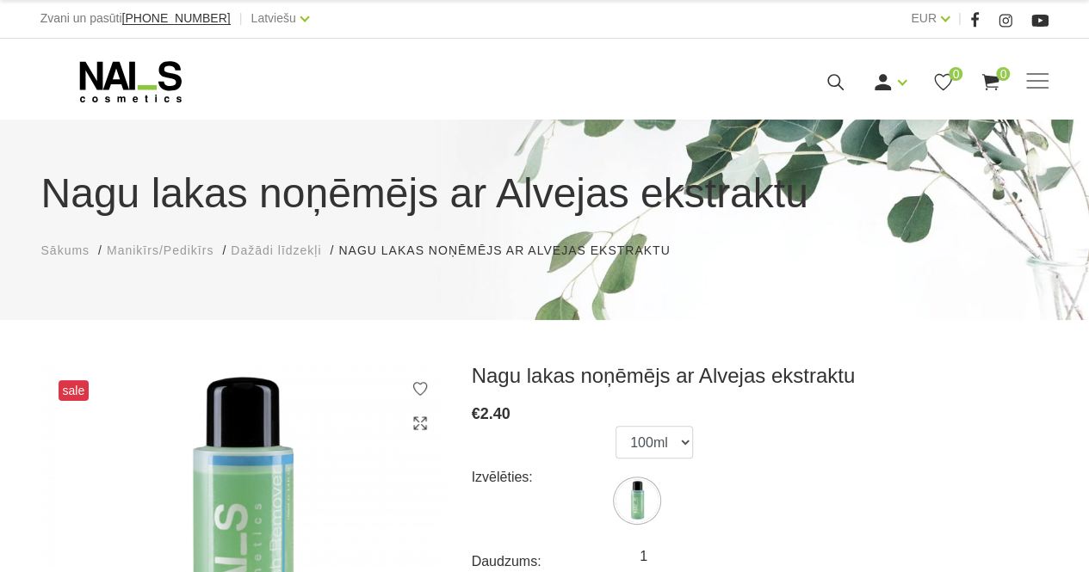
scroll to position [0, 0]
click at [267, 255] on span "Dažādi līdzekļi" at bounding box center [276, 251] width 90 height 14
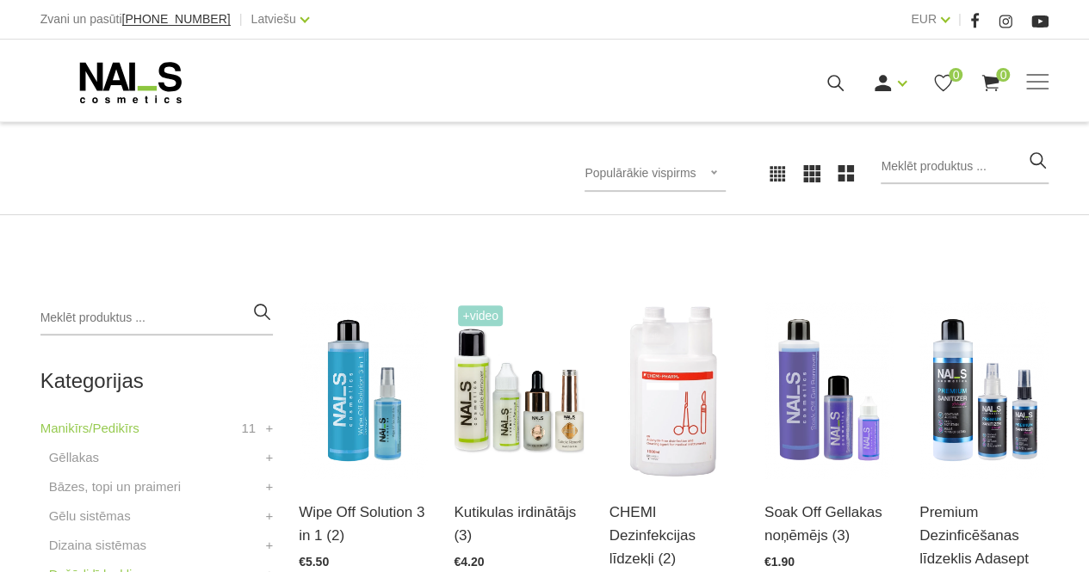
scroll to position [258, 0]
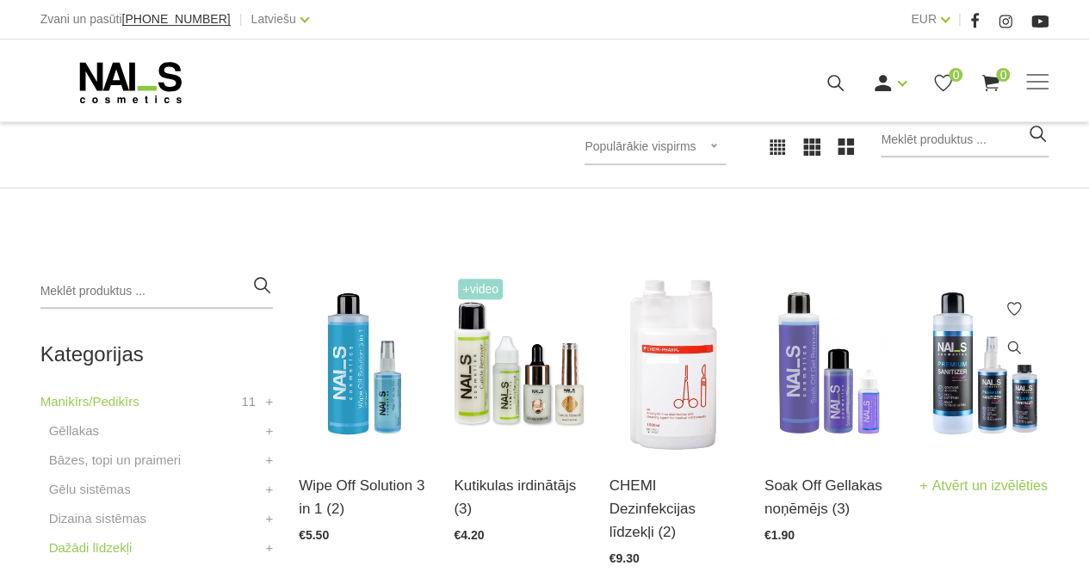
click at [964, 378] on img at bounding box center [983, 364] width 129 height 178
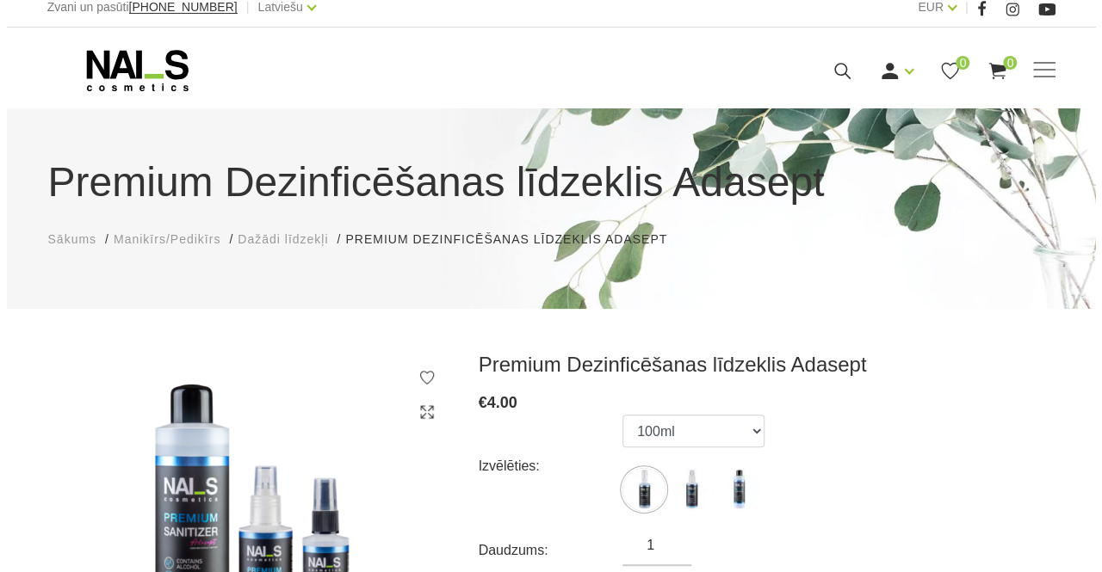
scroll to position [172, 0]
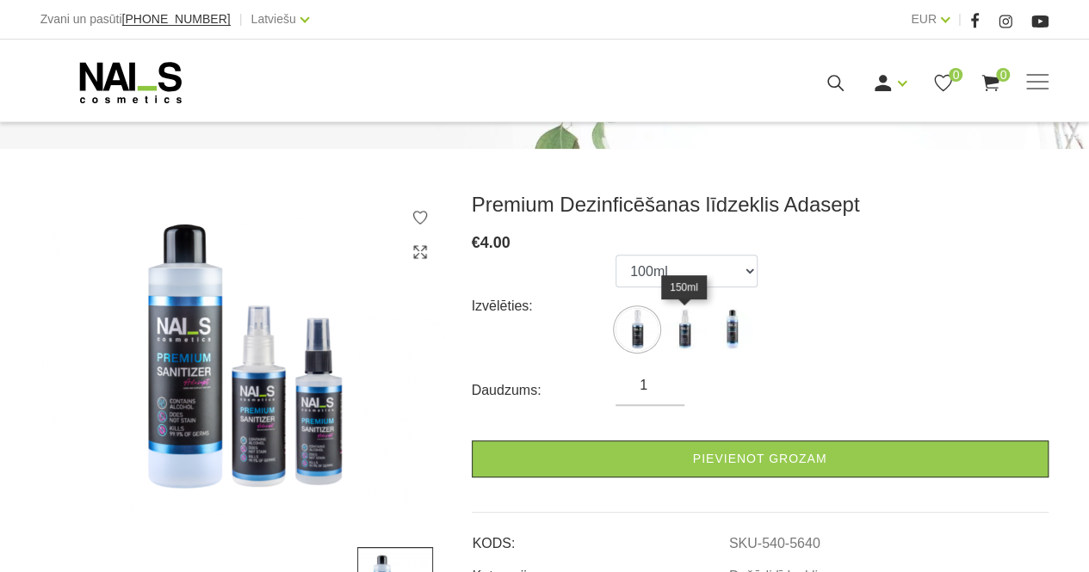
click at [675, 330] on img at bounding box center [684, 329] width 43 height 43
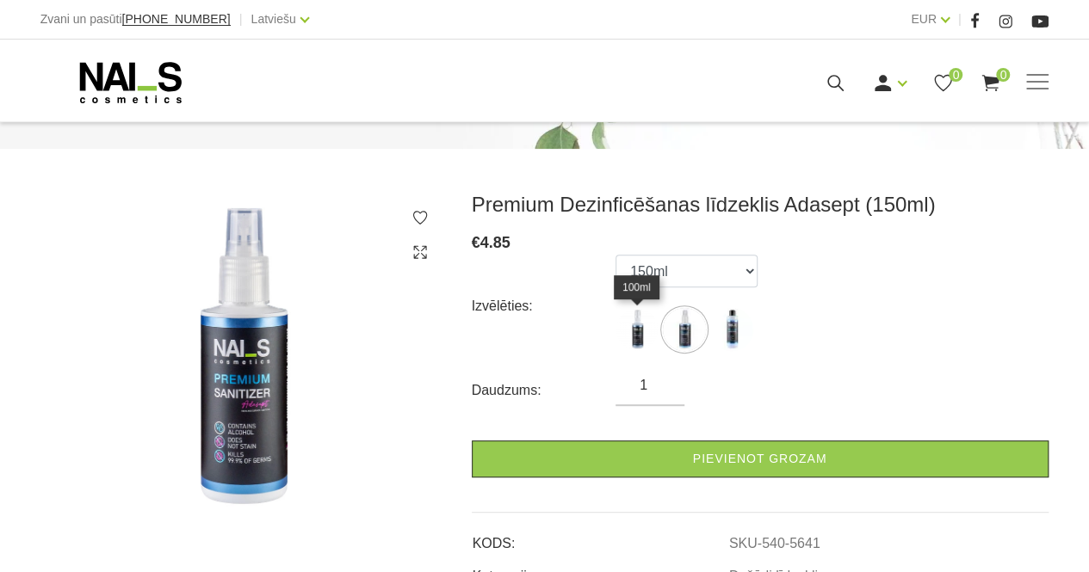
click at [627, 340] on img at bounding box center [636, 329] width 43 height 43
select select "5640"
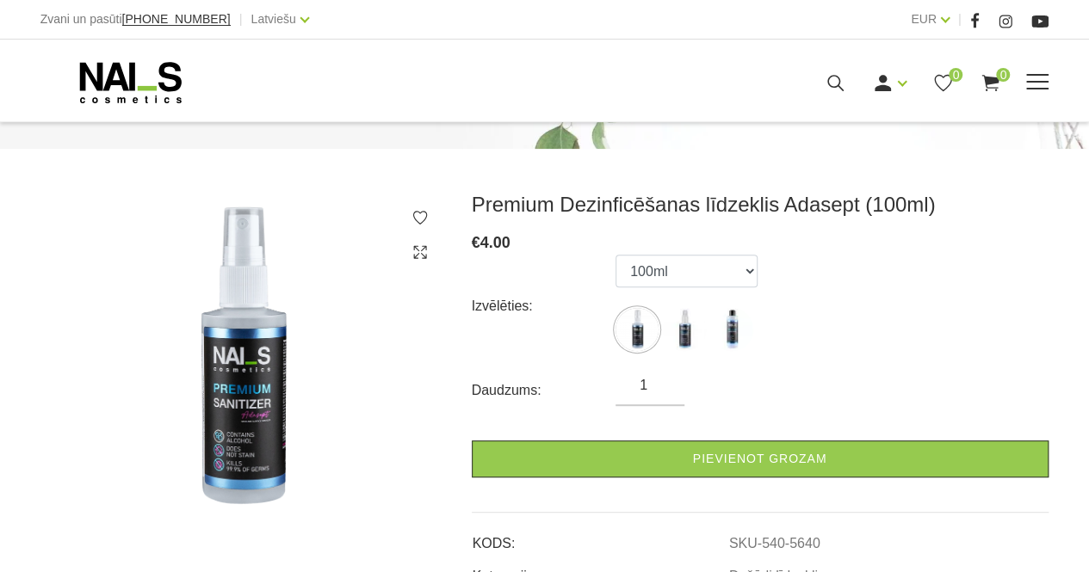
click at [838, 88] on icon at bounding box center [836, 83] width 22 height 22
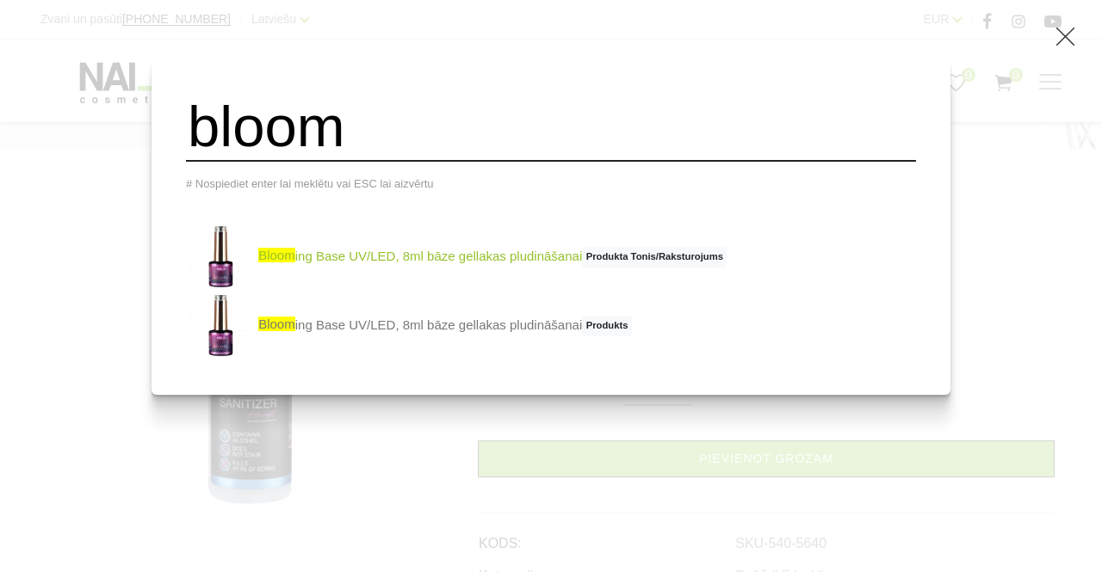
type input "bloom"
click at [322, 254] on link "bloom ing Base UV/LED, 8ml bāze gellakas pludināšanai Produkta Tonis/Raksturoju…" at bounding box center [456, 257] width 541 height 69
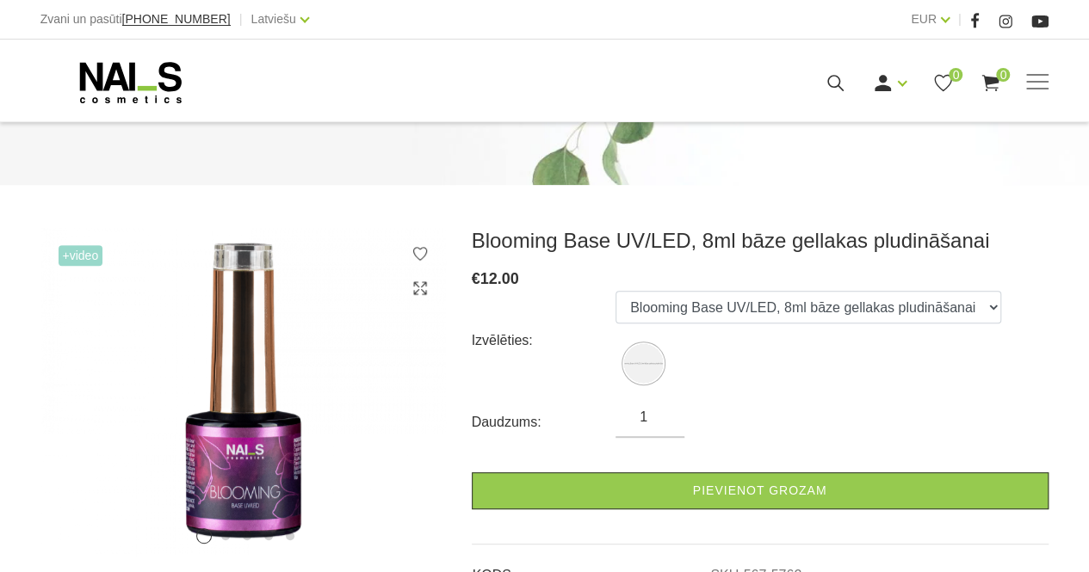
scroll to position [172, 0]
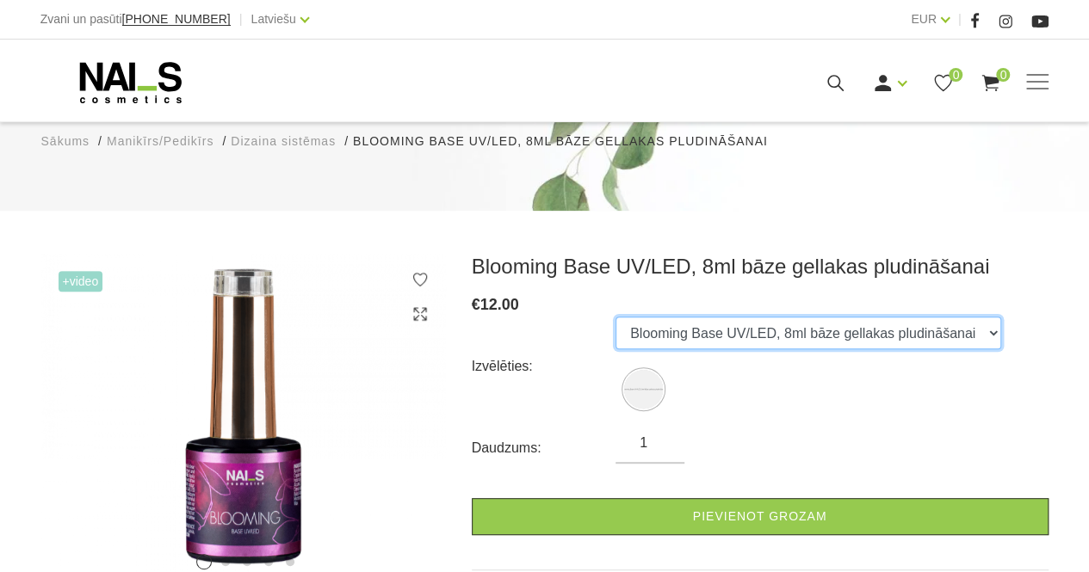
click at [899, 317] on select "Blooming Base UV/LED, 8ml bāze gellakas pludināšanai" at bounding box center [808, 333] width 386 height 33
click at [902, 317] on select "Blooming Base UV/LED, 8ml bāze gellakas pludināšanai" at bounding box center [808, 333] width 386 height 33
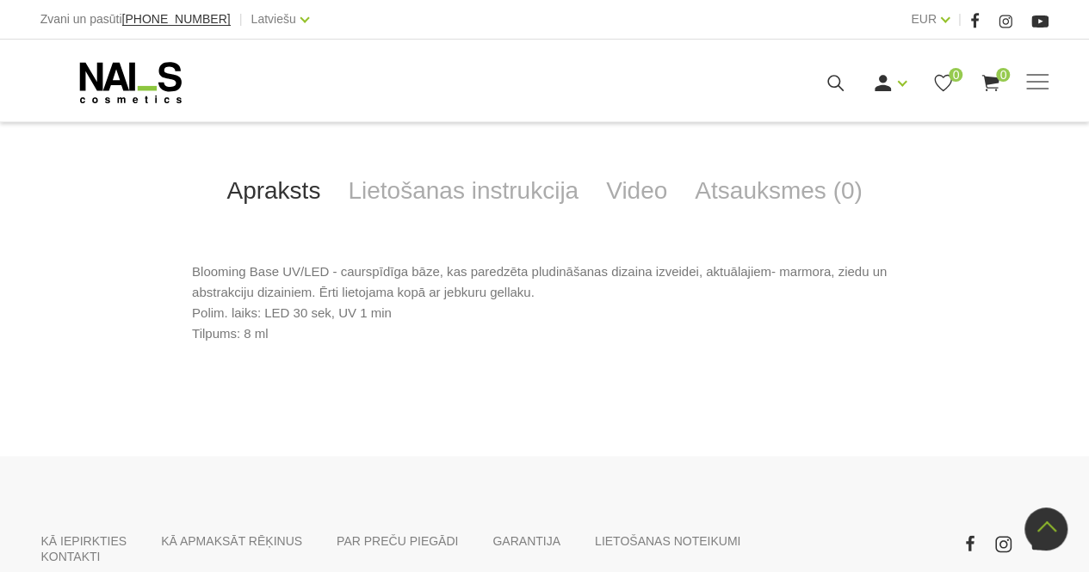
scroll to position [796, 0]
